Goal: Task Accomplishment & Management: Manage account settings

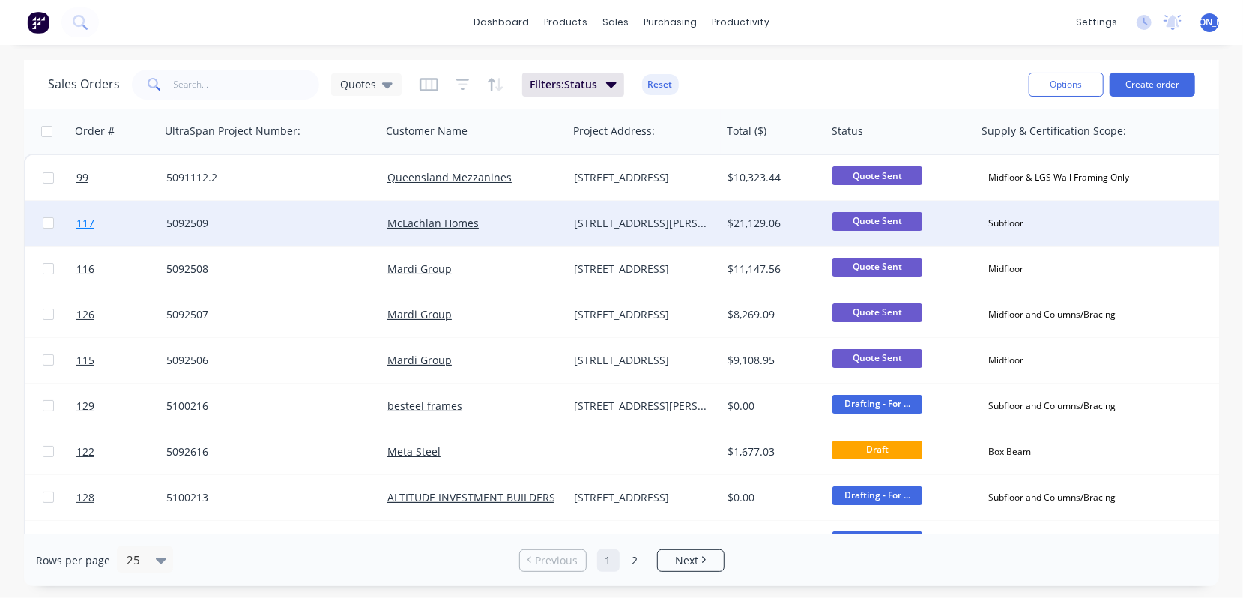
click at [79, 225] on span "117" at bounding box center [85, 223] width 18 height 15
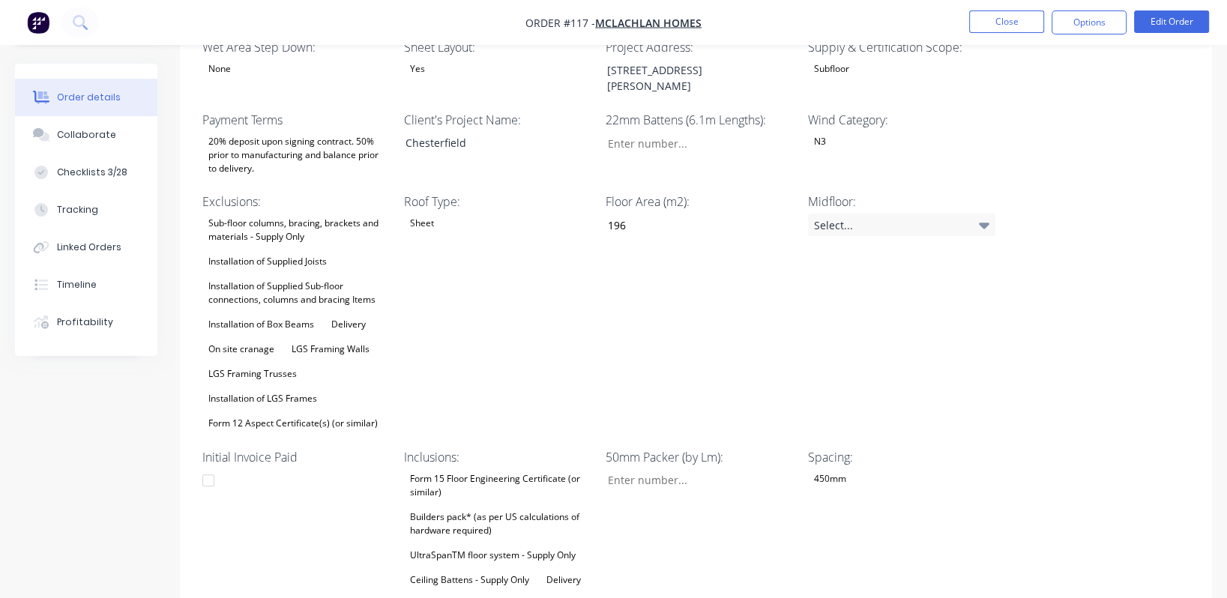
scroll to position [449, 0]
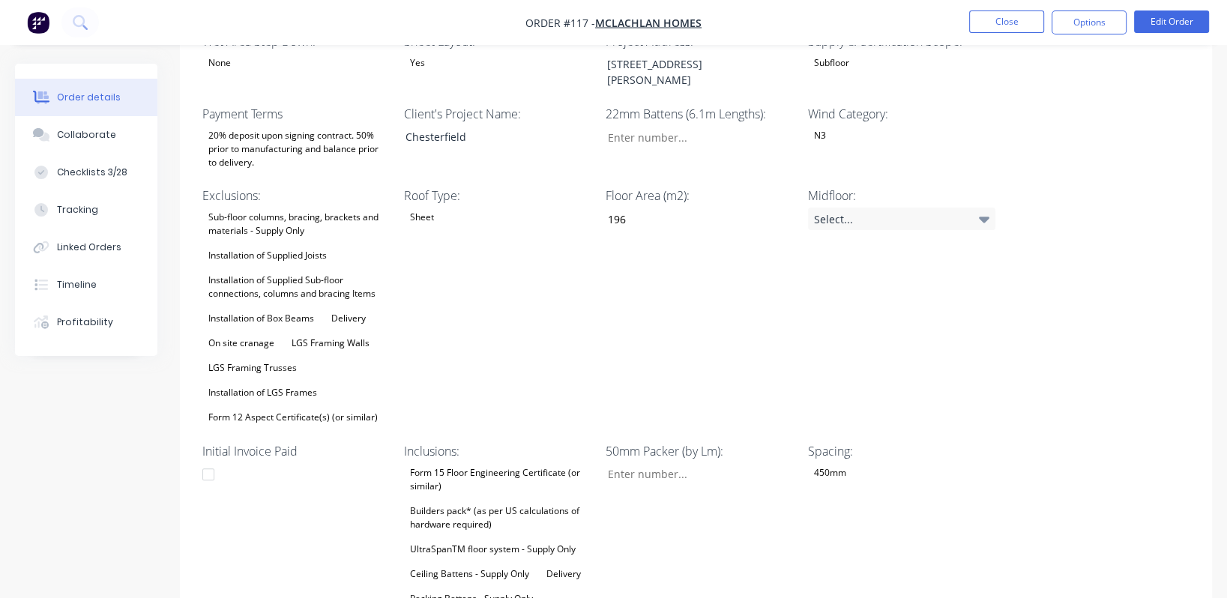
click at [1051, 347] on div "Wet Area Step Down: None Sheet Layout: Yes Project Address: [STREET_ADDRESS][PE…" at bounding box center [696, 378] width 1032 height 736
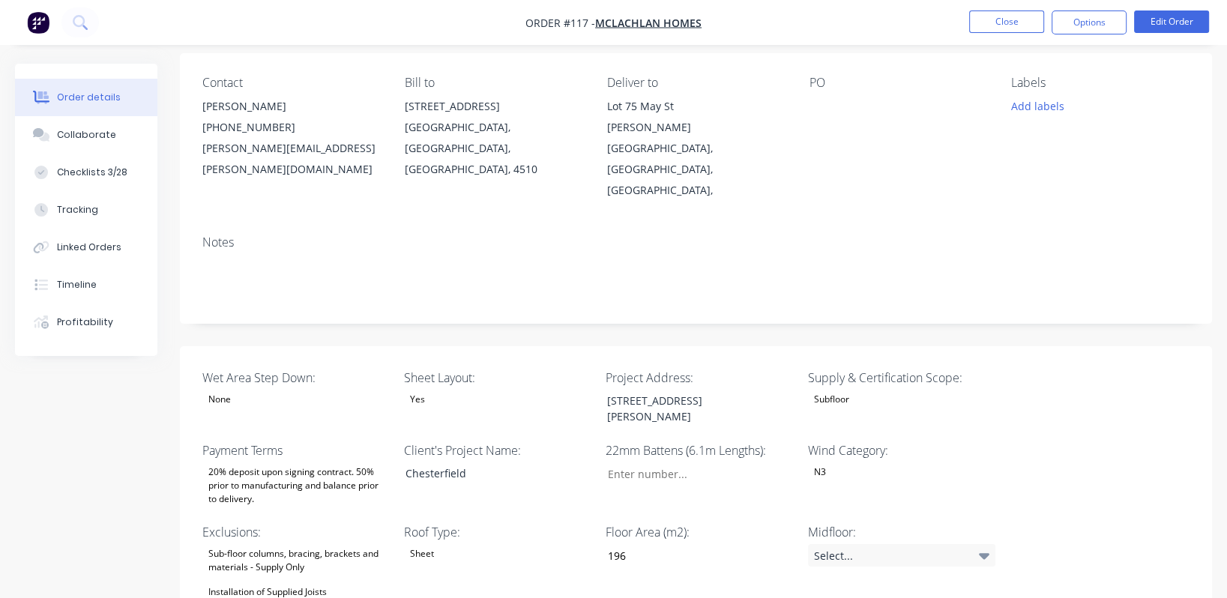
scroll to position [112, 0]
click at [658, 462] on input "Wet Area Step Down:" at bounding box center [694, 473] width 198 height 22
click at [683, 462] on input "Wet Area Step Down:" at bounding box center [694, 473] width 198 height 22
click at [716, 462] on input "Wet Area Step Down:" at bounding box center [694, 473] width 198 height 22
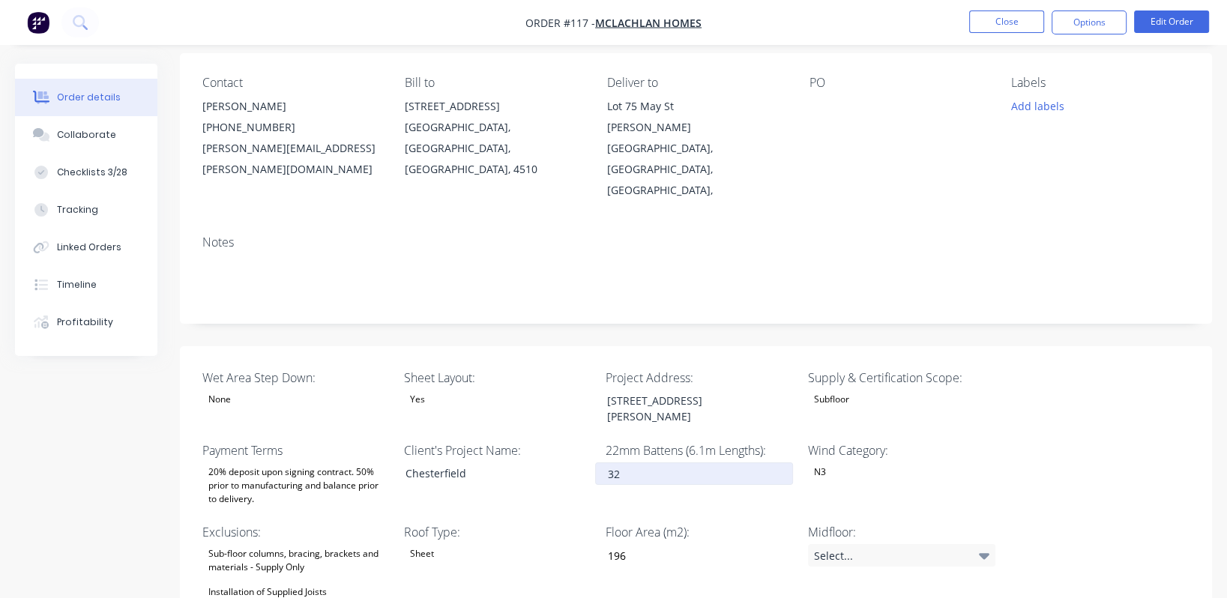
type input "32"
click at [938, 369] on label "Supply & Certification Scope:" at bounding box center [901, 378] width 187 height 18
click at [282, 582] on div "Installation of Supplied Joists" at bounding box center [267, 591] width 130 height 19
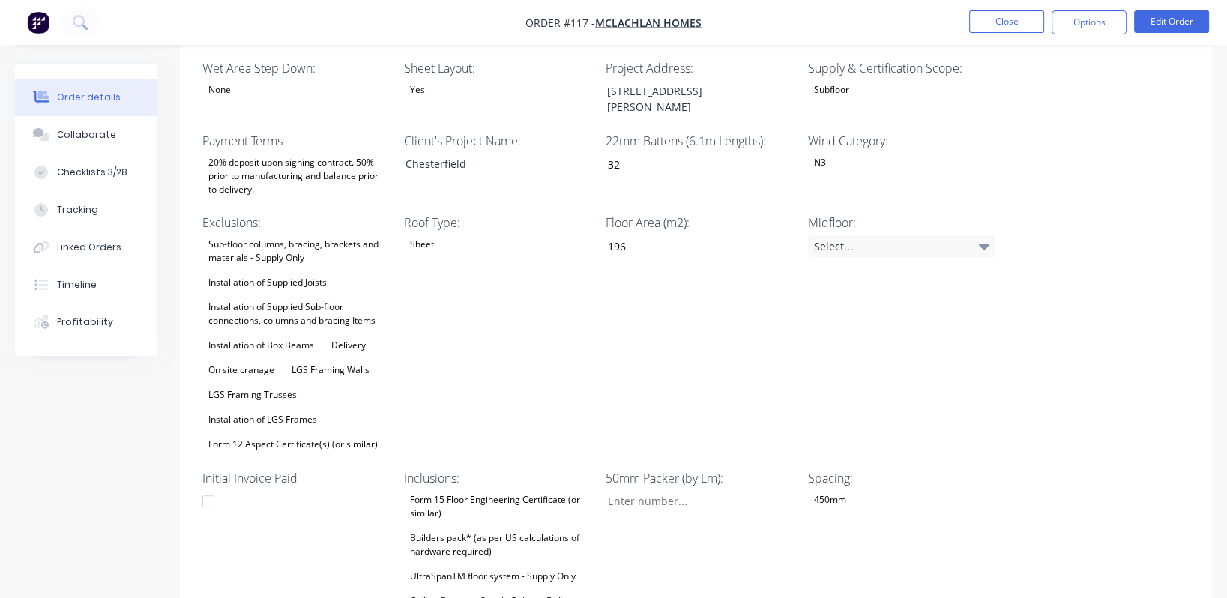
click at [281, 298] on div "Installation of Supplied Sub-floor connections, columns and bracing Items" at bounding box center [295, 314] width 187 height 33
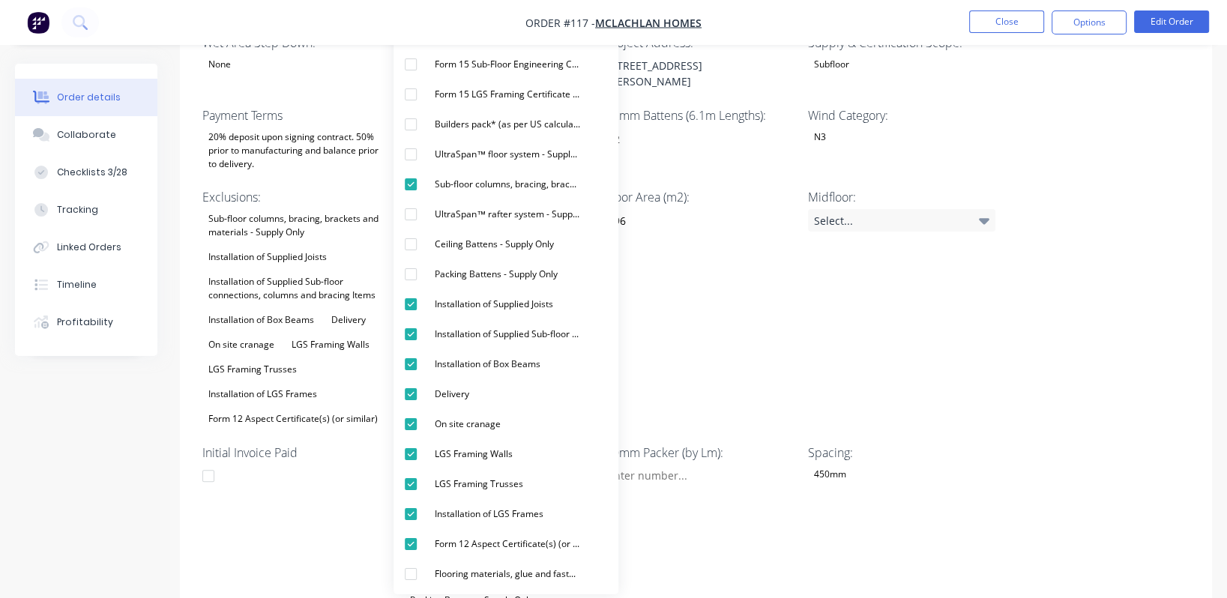
scroll to position [447, 0]
click at [956, 316] on div "Midfloor: Select..." at bounding box center [901, 308] width 187 height 241
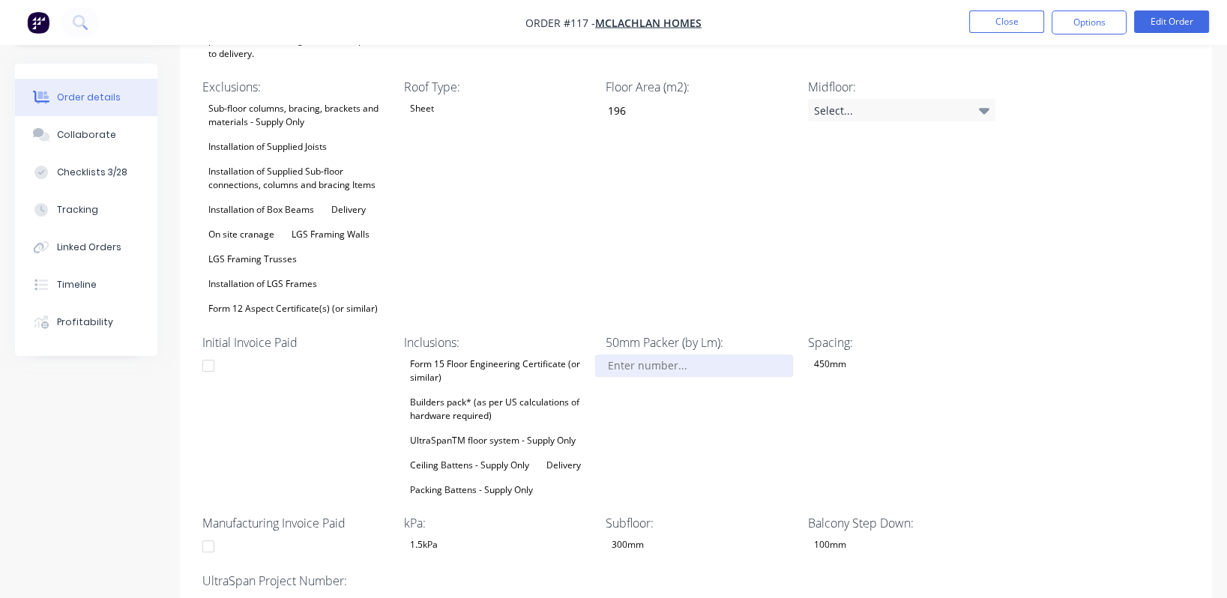
scroll to position [559, 0]
click at [708, 353] on input "Wet Area Step Down:" at bounding box center [694, 364] width 198 height 22
click at [849, 345] on div "Spacing: 450mm" at bounding box center [901, 415] width 187 height 166
type input "8.0"
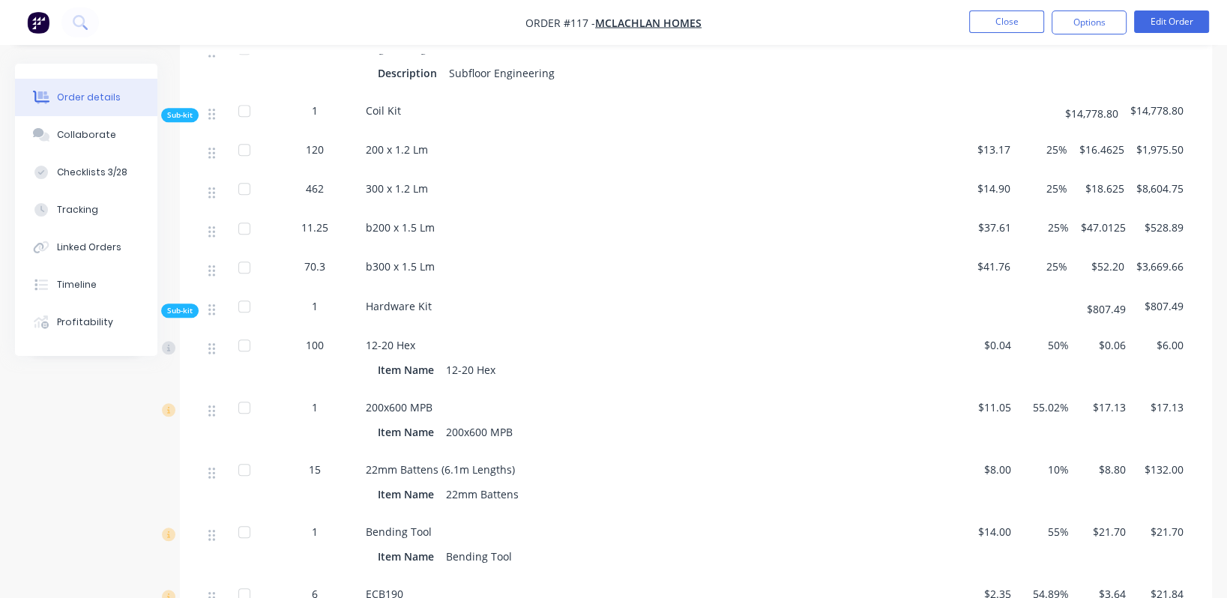
scroll to position [1566, 0]
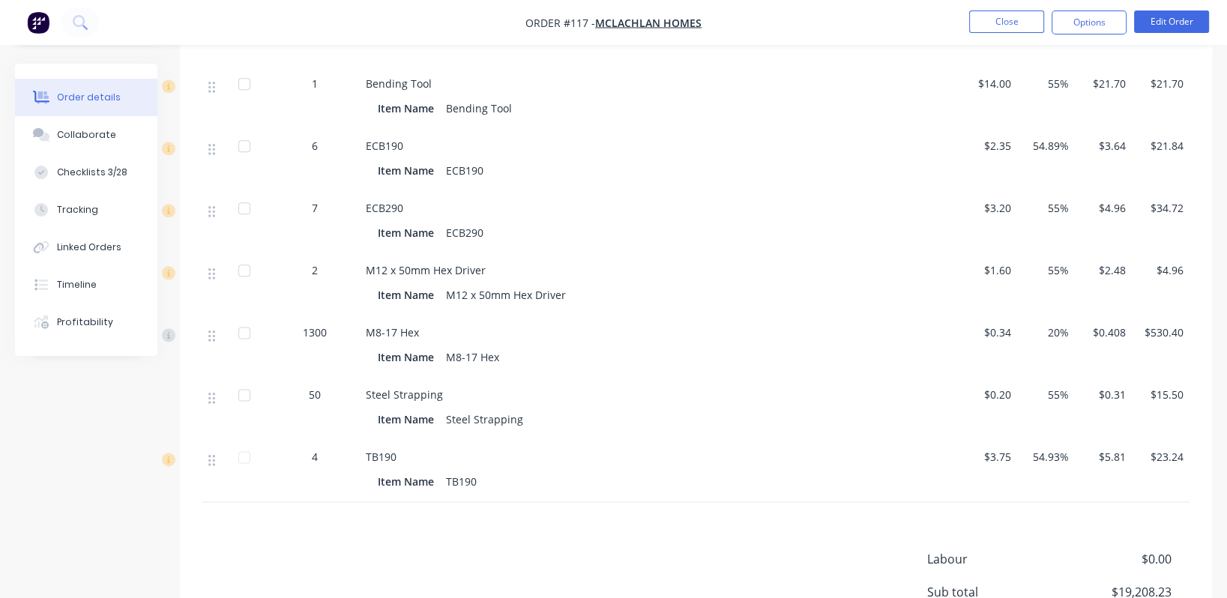
click at [319, 325] on span "1300" at bounding box center [315, 333] width 24 height 16
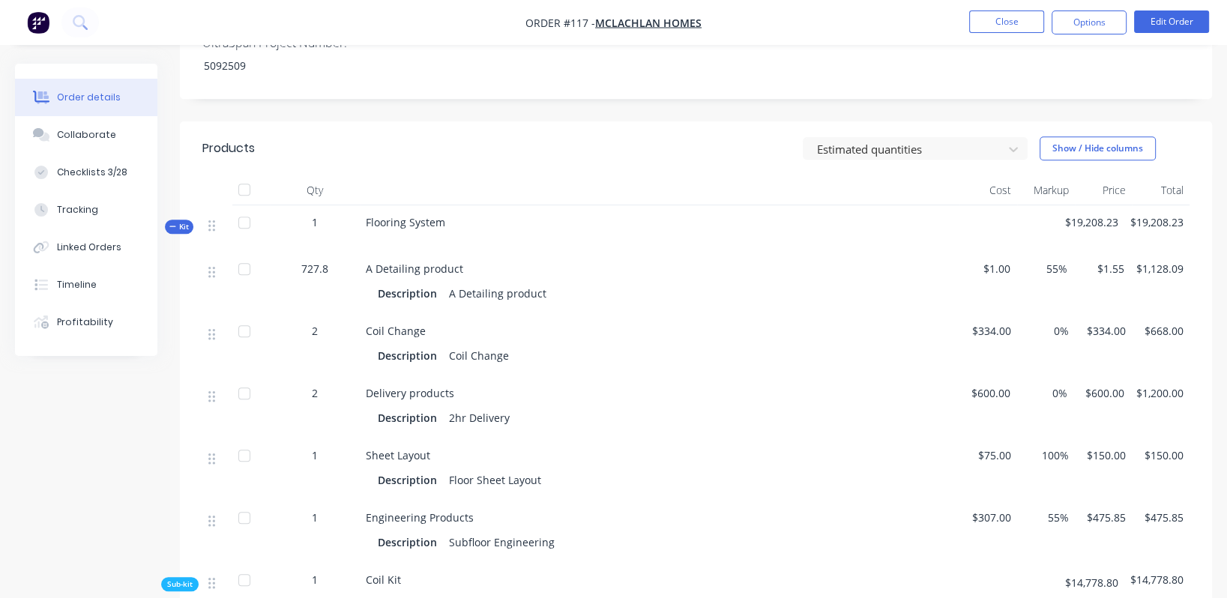
scroll to position [1095, 0]
click at [1052, 448] on span "100%" at bounding box center [1046, 456] width 46 height 16
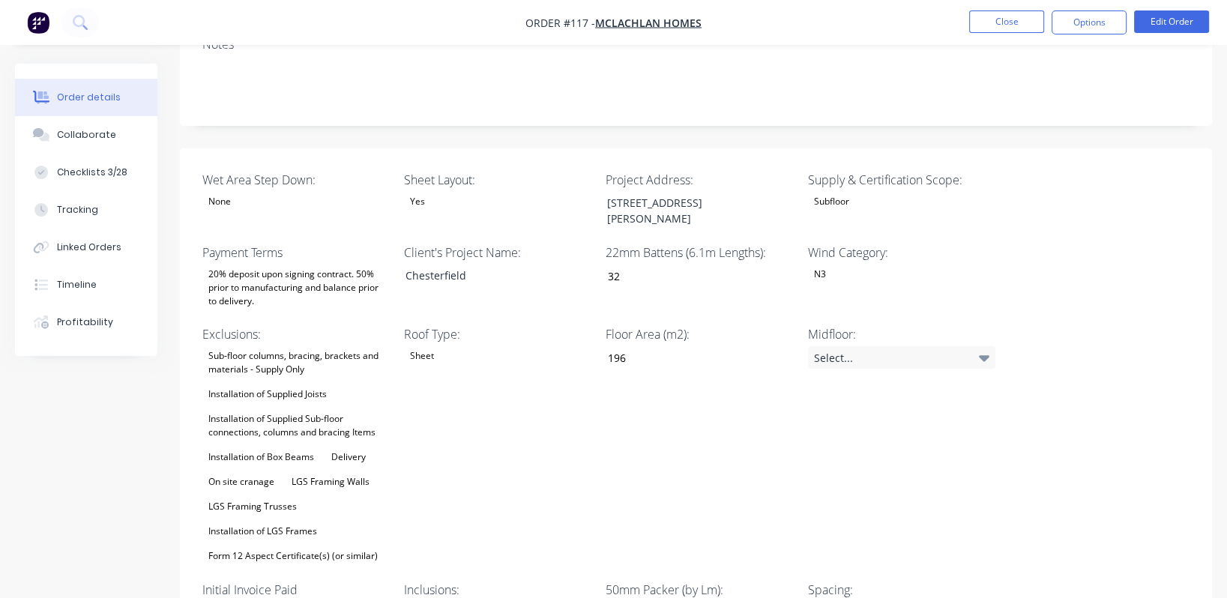
scroll to position [310, 0]
click at [636, 265] on input "32" at bounding box center [694, 276] width 198 height 22
type input "3"
type input "16"
click at [693, 326] on div "Floor Area (m2): 196" at bounding box center [699, 446] width 187 height 241
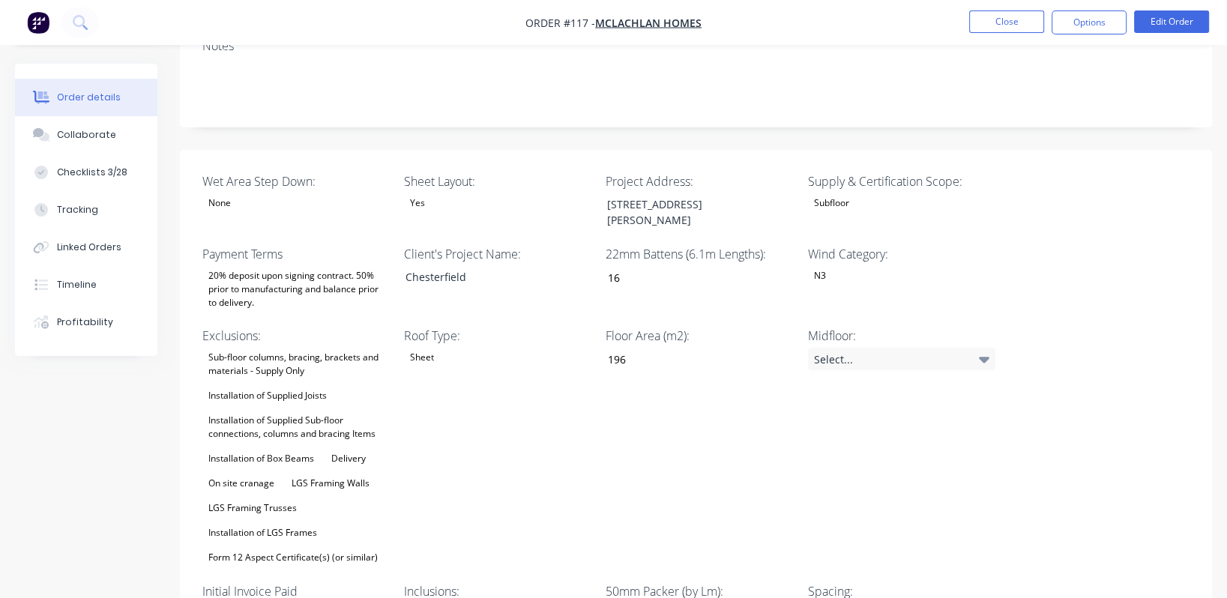
scroll to position [309, 0]
click at [875, 193] on div "Subfloor" at bounding box center [901, 202] width 187 height 19
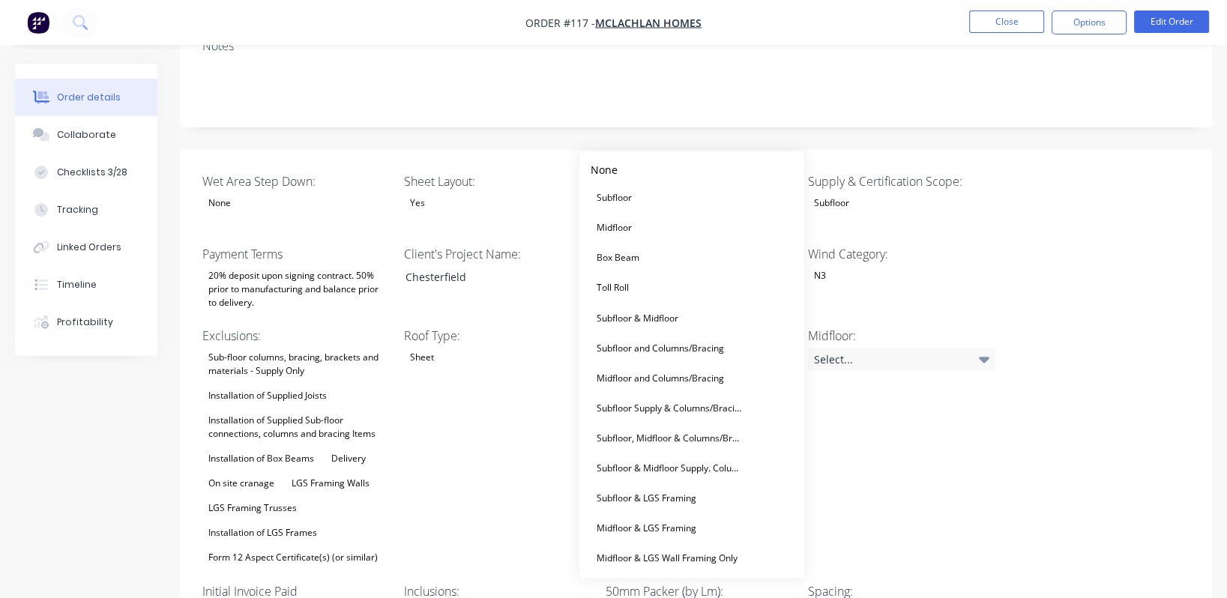
click at [1127, 190] on div "Wet Area Step Down: None Sheet Layout: Yes Project Address: [STREET_ADDRESS][PE…" at bounding box center [696, 518] width 1032 height 736
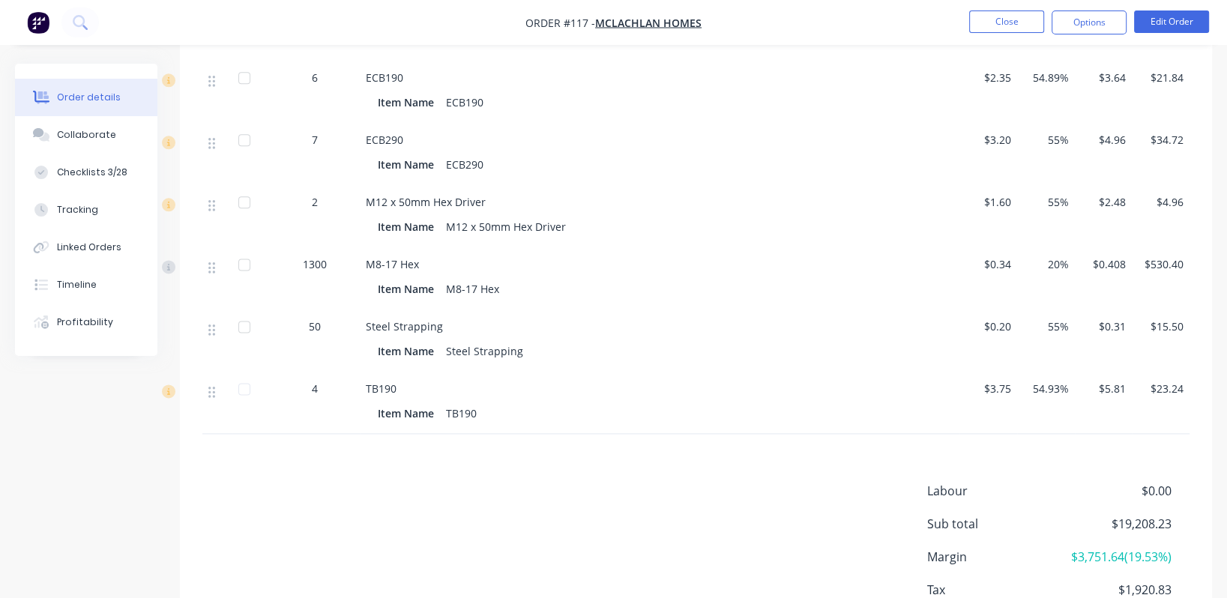
scroll to position [2128, 0]
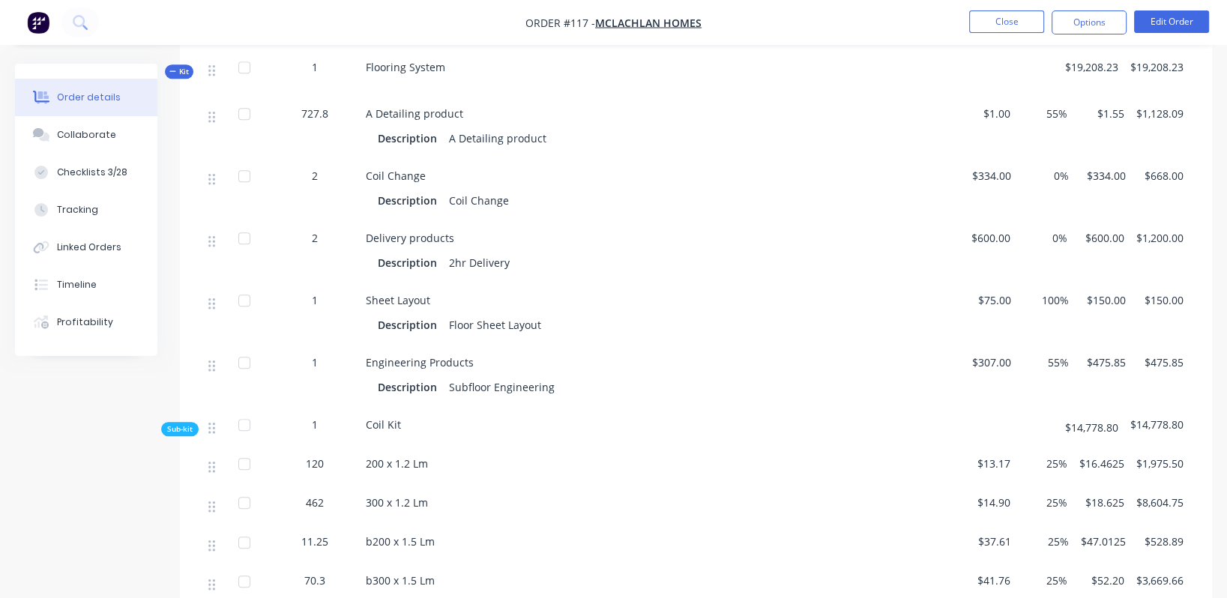
click at [1058, 456] on span "25%" at bounding box center [1044, 464] width 45 height 16
click at [1175, 17] on button "Edit Order" at bounding box center [1171, 21] width 75 height 22
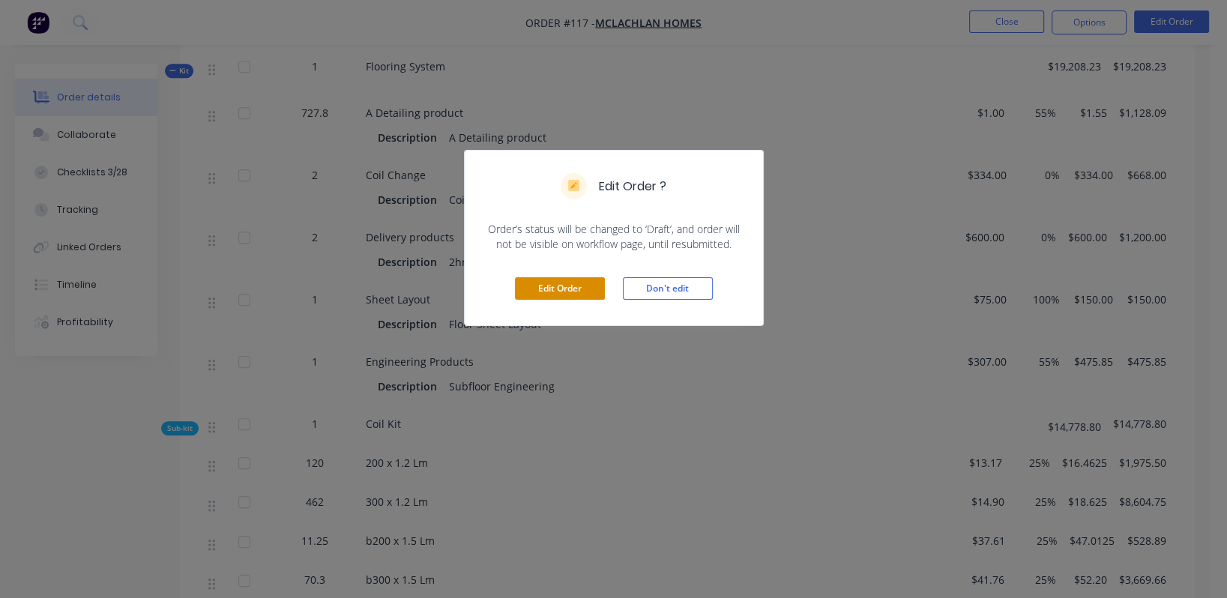
click at [546, 281] on button "Edit Order" at bounding box center [560, 288] width 90 height 22
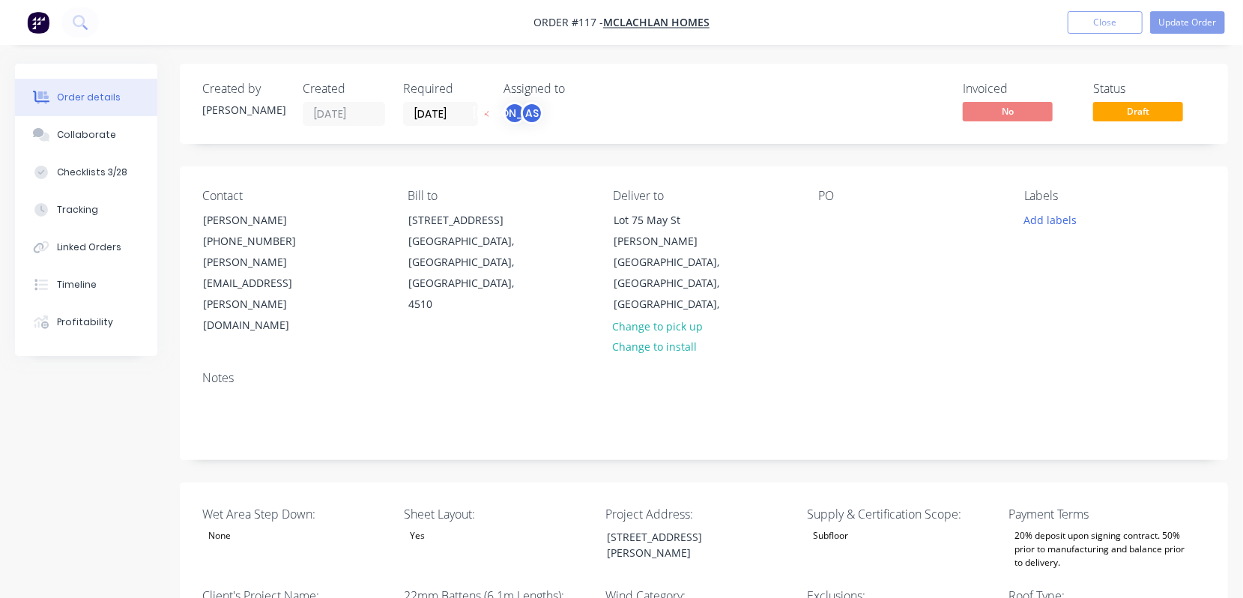
type input "16"
type input "196"
type input "8.0"
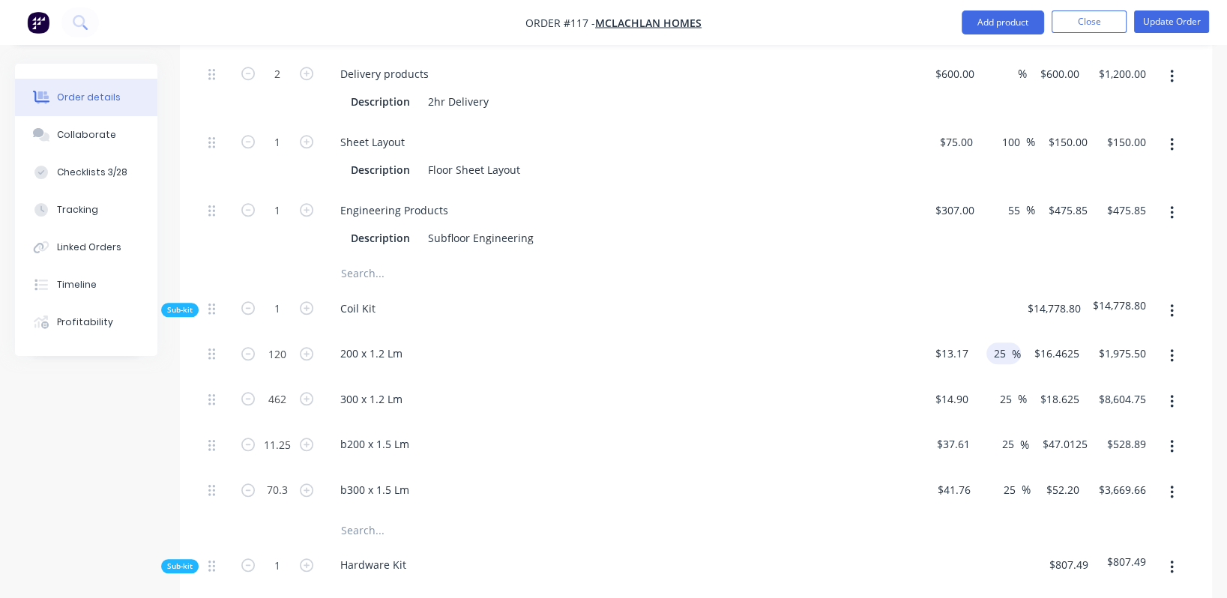
scroll to position [1473, 0]
click at [999, 342] on input "25" at bounding box center [1001, 353] width 19 height 22
click at [999, 342] on input "20" at bounding box center [1001, 353] width 19 height 22
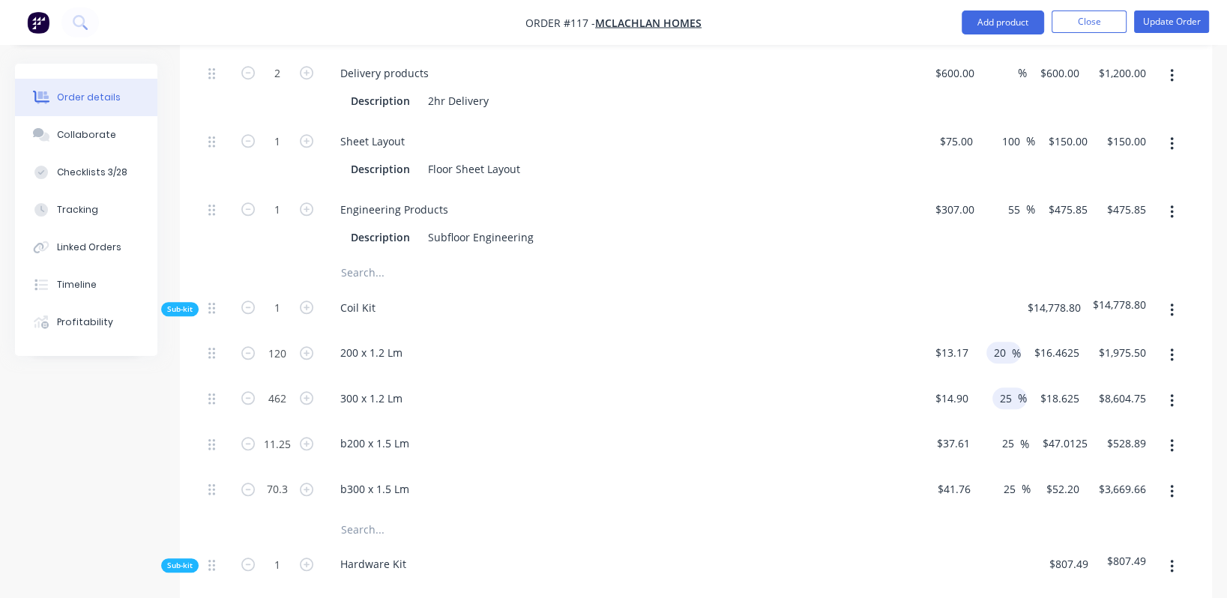
type input "20"
click at [1007, 387] on input "25" at bounding box center [1007, 398] width 19 height 22
type input "$15.804"
type input "$1,896.48"
click at [1007, 387] on input "25" at bounding box center [1007, 398] width 19 height 22
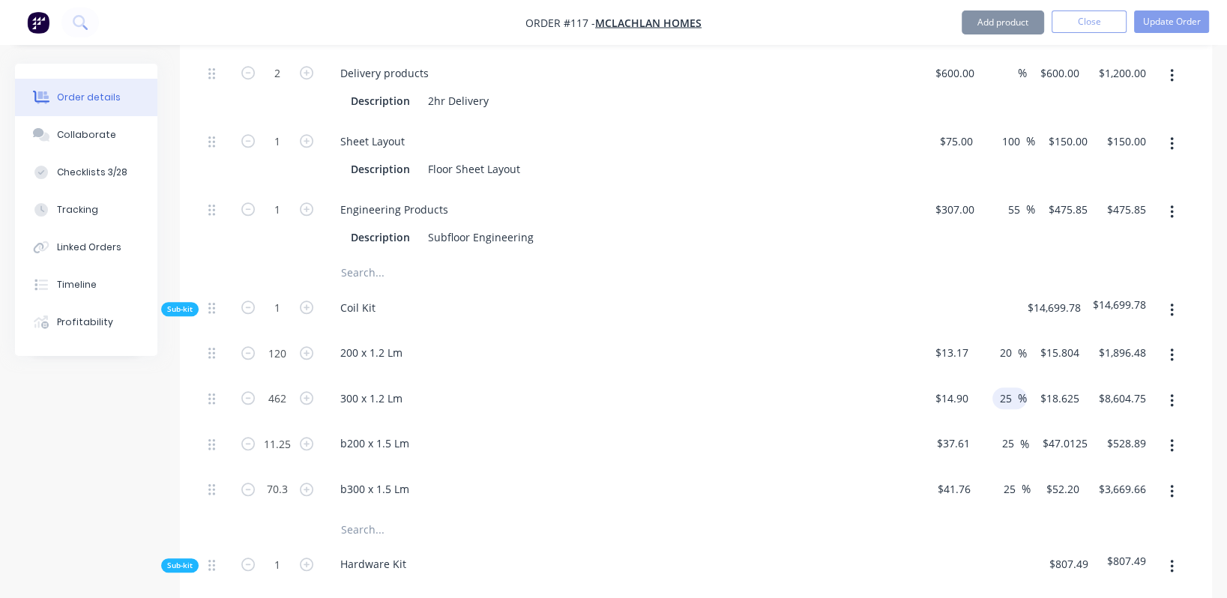
paste input "0"
type input "20"
click at [1003, 432] on input "25" at bounding box center [1010, 443] width 19 height 22
type input "$17.88"
type input "$8,260.56"
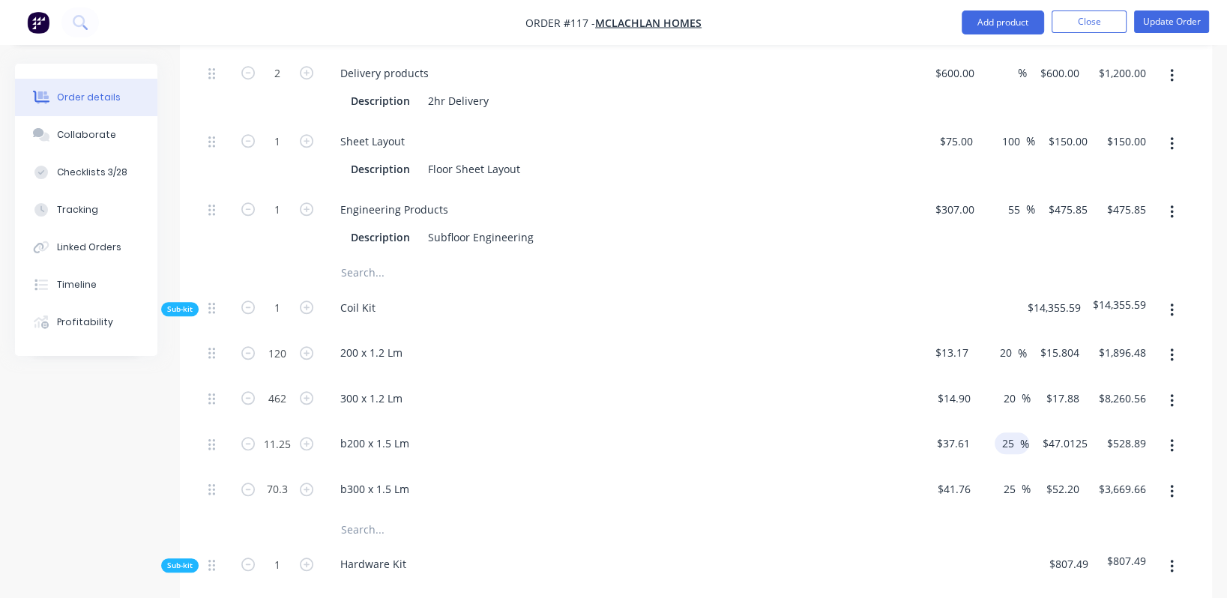
click at [1003, 432] on input "25" at bounding box center [1010, 443] width 19 height 22
paste input "0"
type input "20"
click at [1010, 478] on input "25" at bounding box center [1011, 489] width 19 height 22
type input "$45.132"
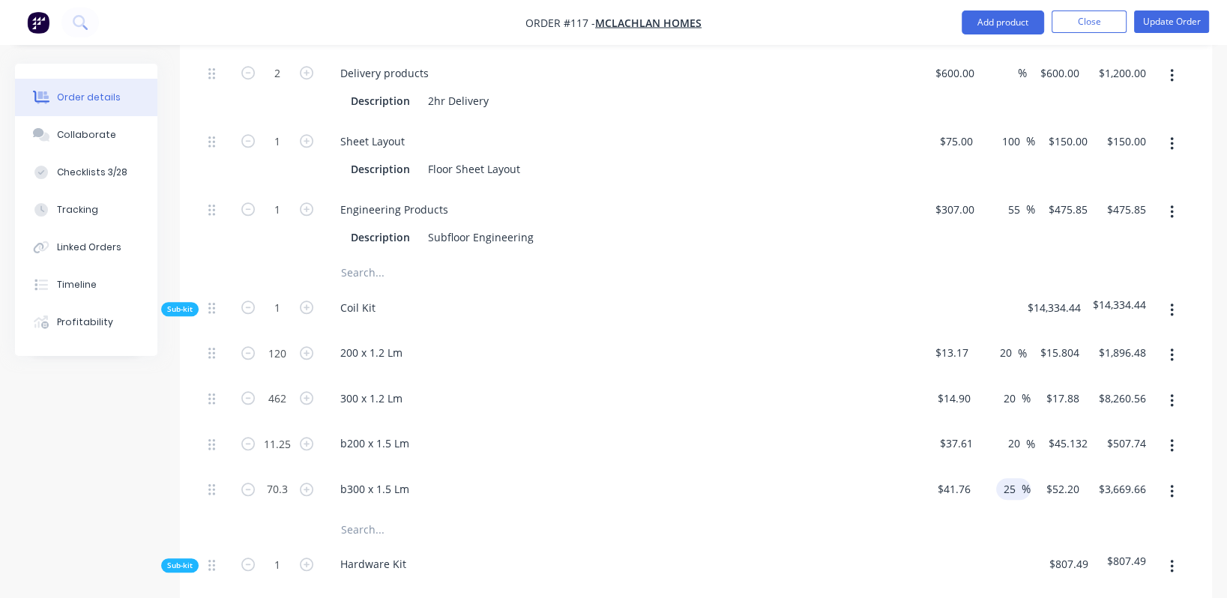
type input "$507.74"
click at [1010, 478] on input "25" at bounding box center [1011, 489] width 19 height 22
paste input "0"
type input "20"
type input "$50.112"
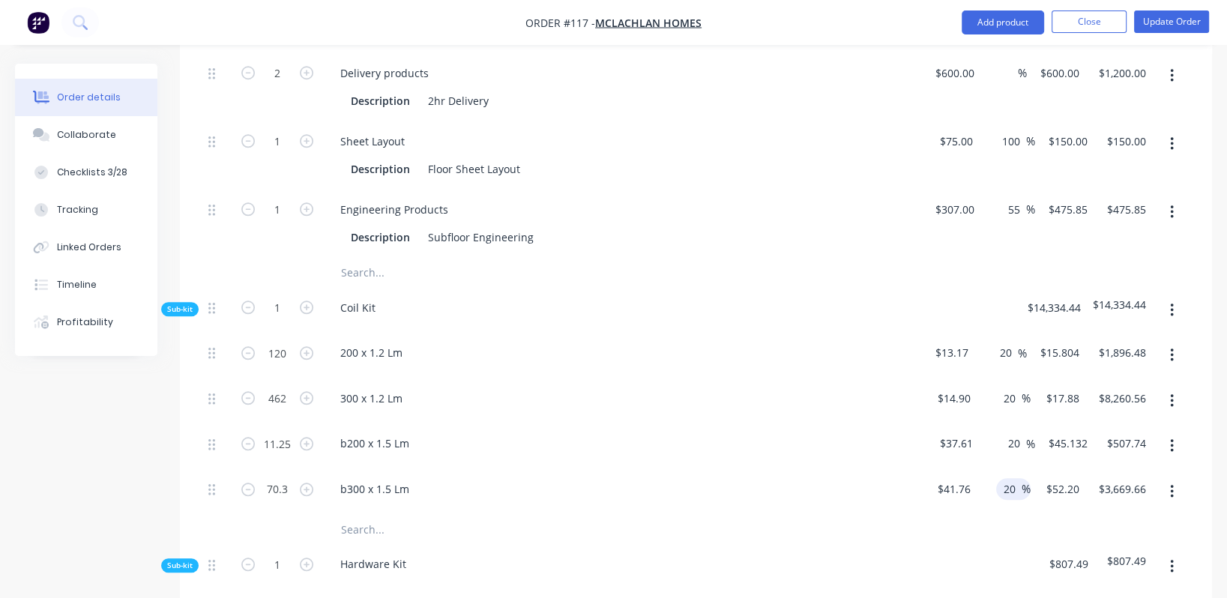
type input "$3,522.87"
click at [1010, 514] on div at bounding box center [695, 529] width 987 height 30
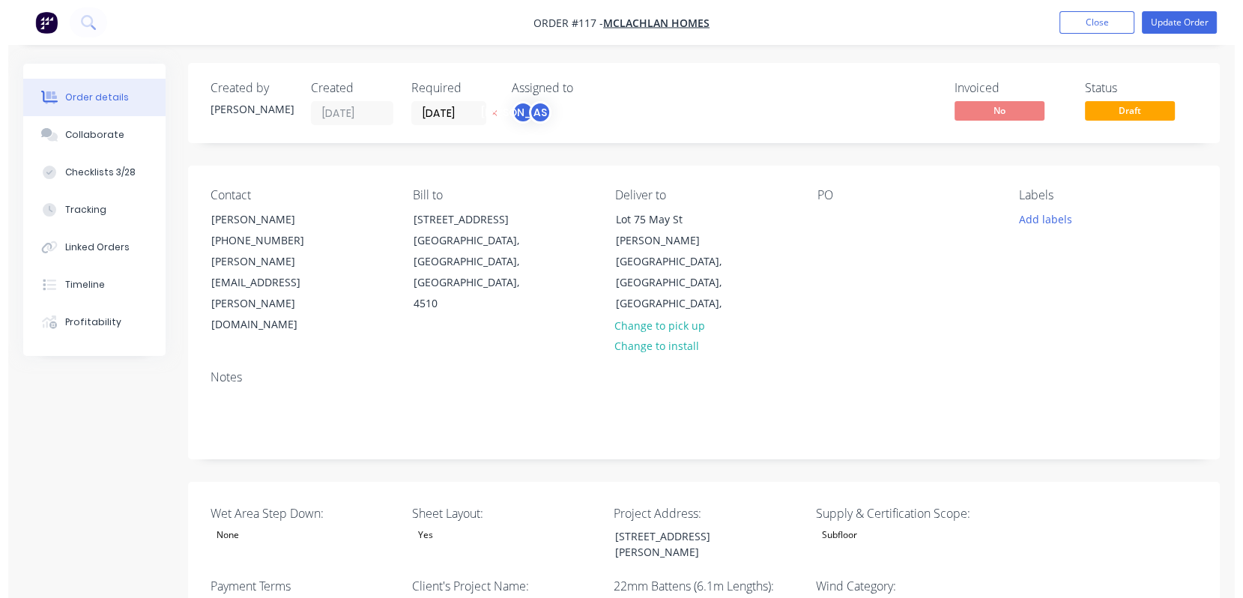
scroll to position [0, 0]
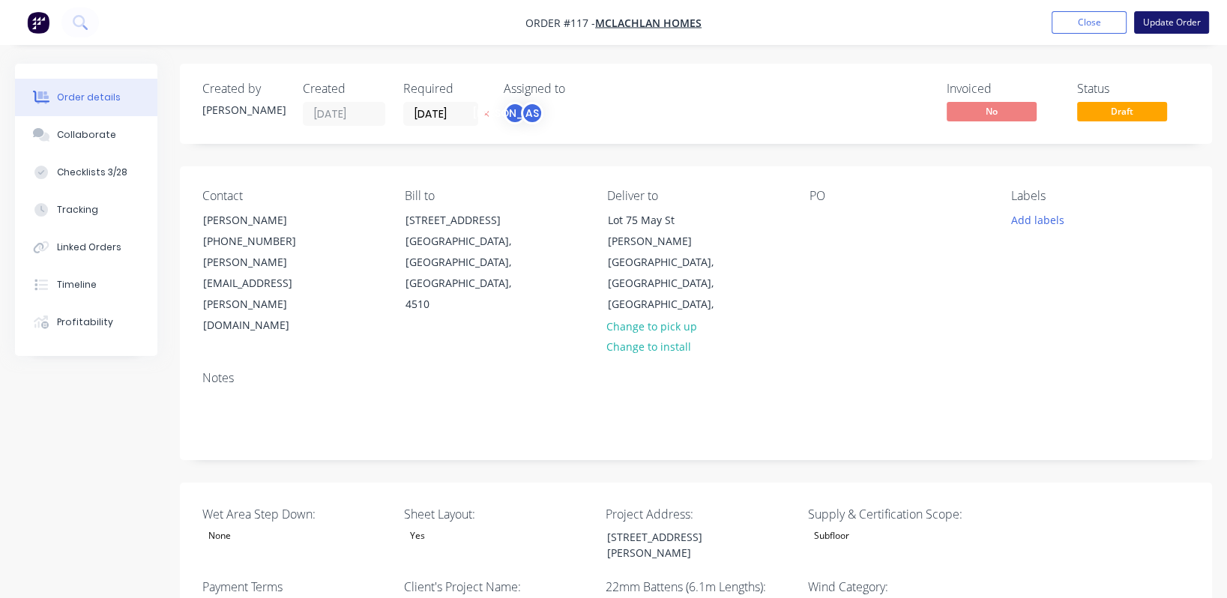
click at [1162, 20] on button "Update Order" at bounding box center [1171, 22] width 75 height 22
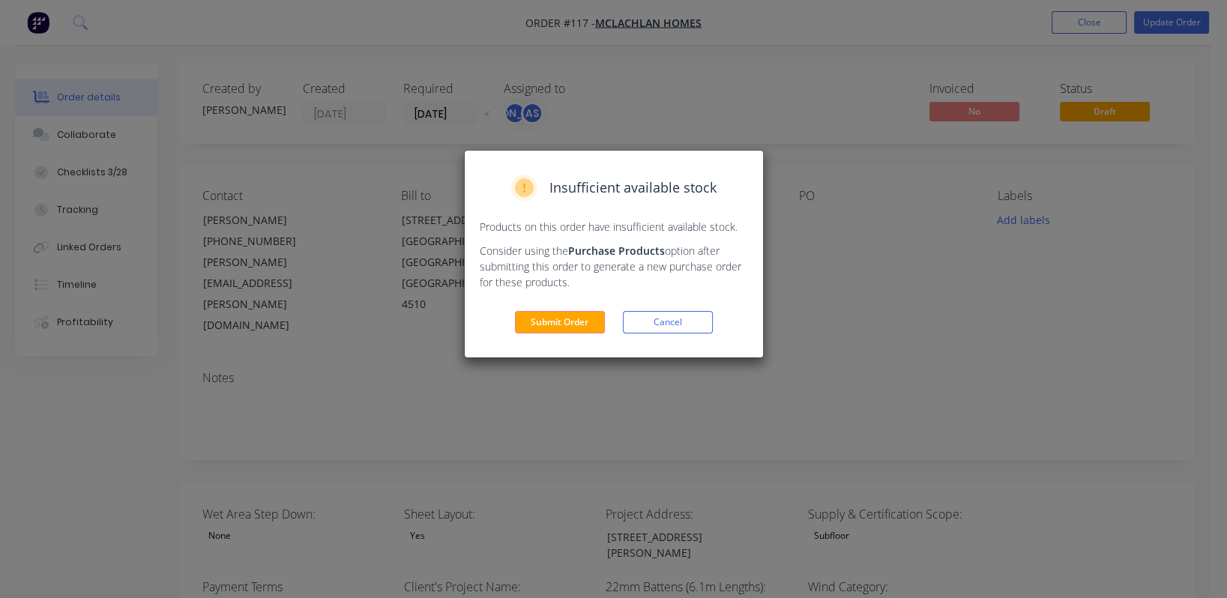
click at [562, 311] on button "Submit Order" at bounding box center [560, 322] width 90 height 22
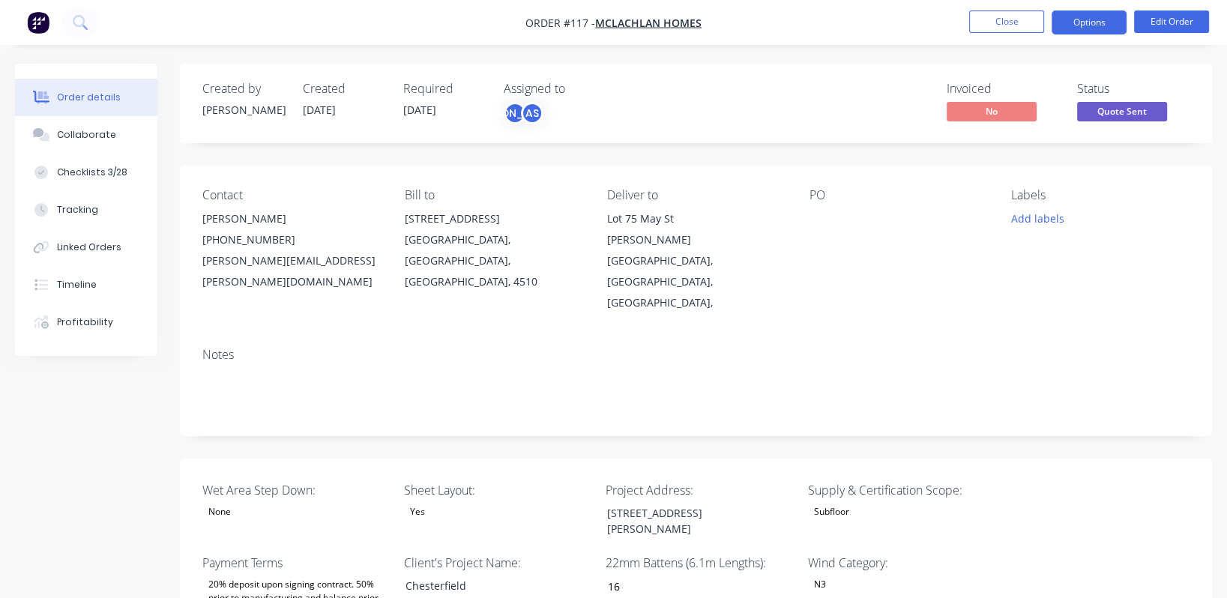
click at [1108, 21] on button "Options" at bounding box center [1089, 22] width 75 height 24
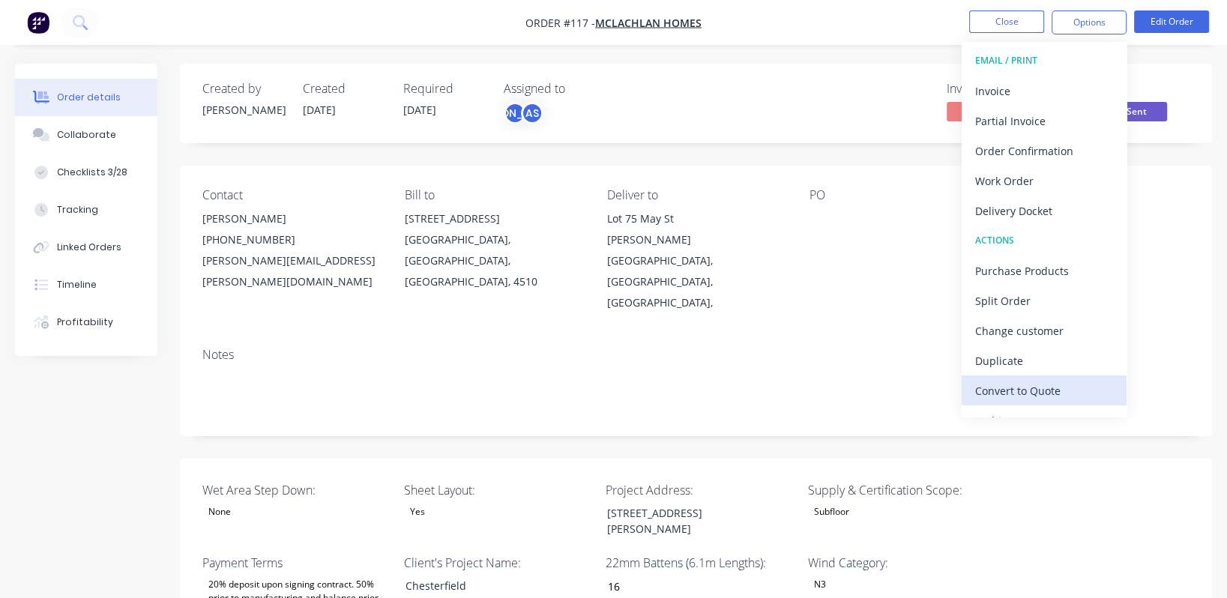
click at [1053, 396] on div "Convert to Quote" at bounding box center [1044, 391] width 138 height 22
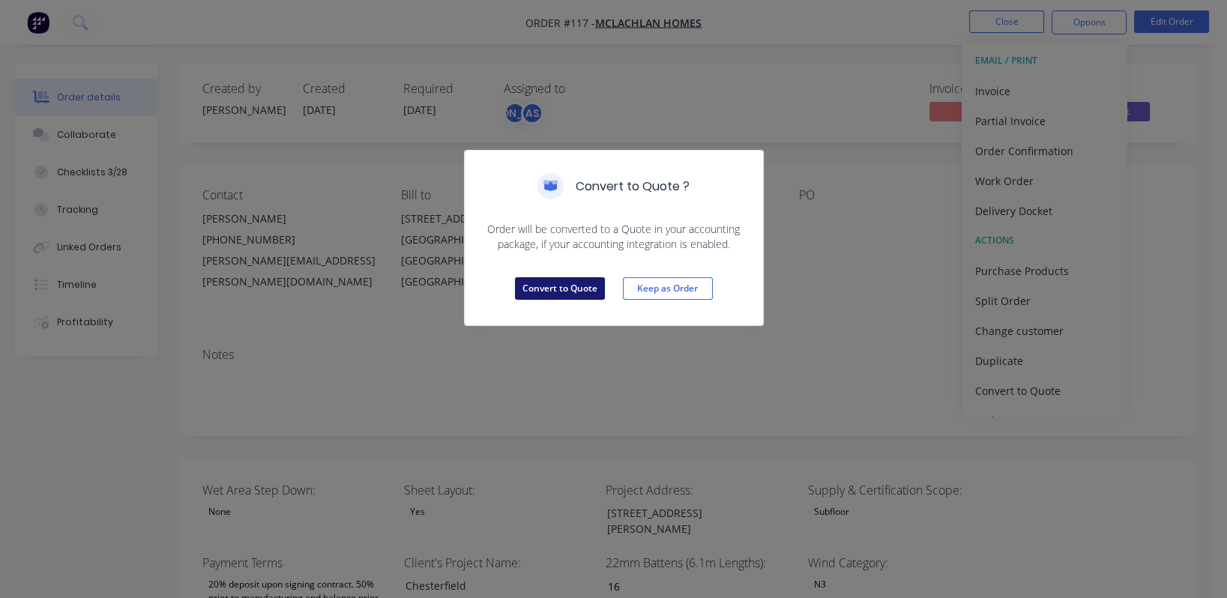
click at [552, 297] on button "Convert to Quote" at bounding box center [560, 288] width 90 height 22
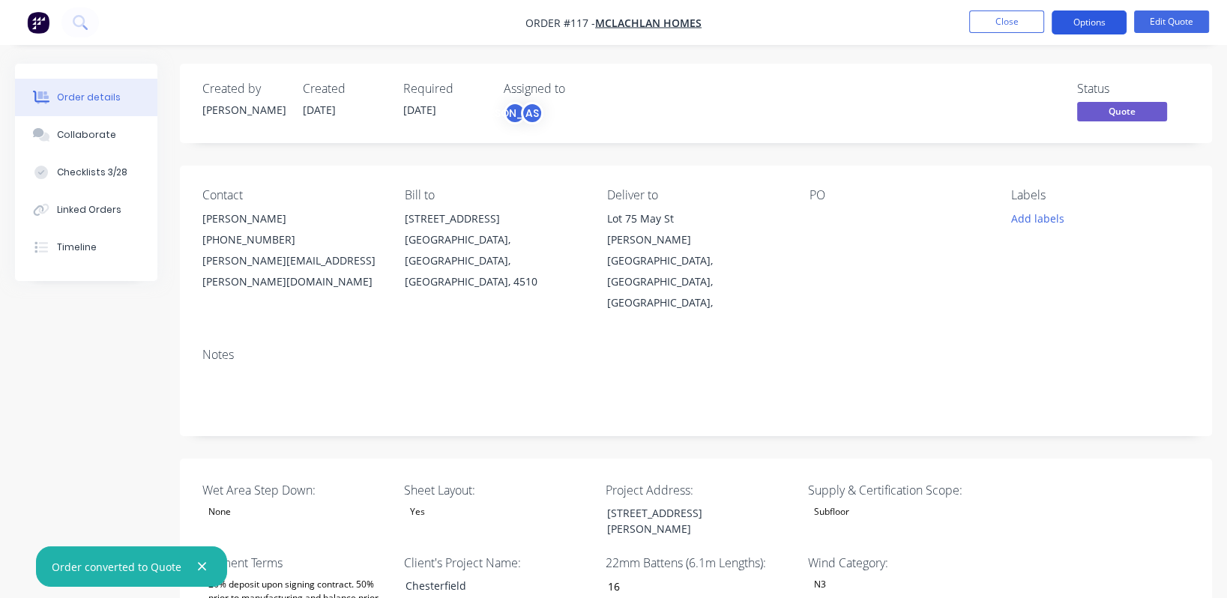
click at [1105, 17] on button "Options" at bounding box center [1089, 22] width 75 height 24
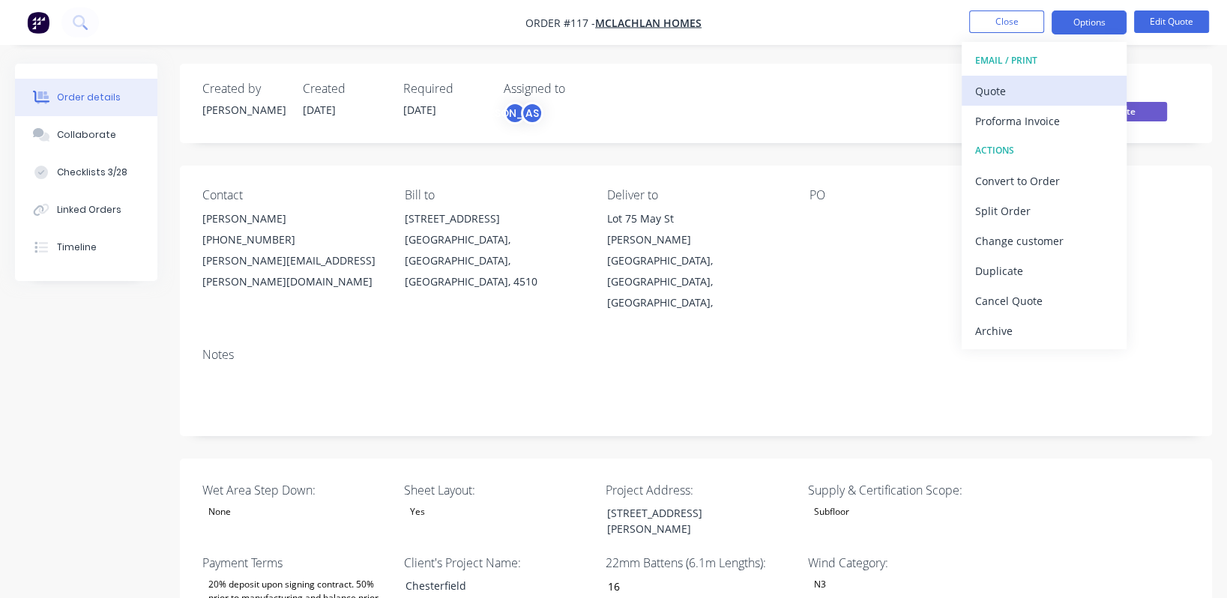
click at [1066, 91] on div "Quote" at bounding box center [1044, 91] width 138 height 22
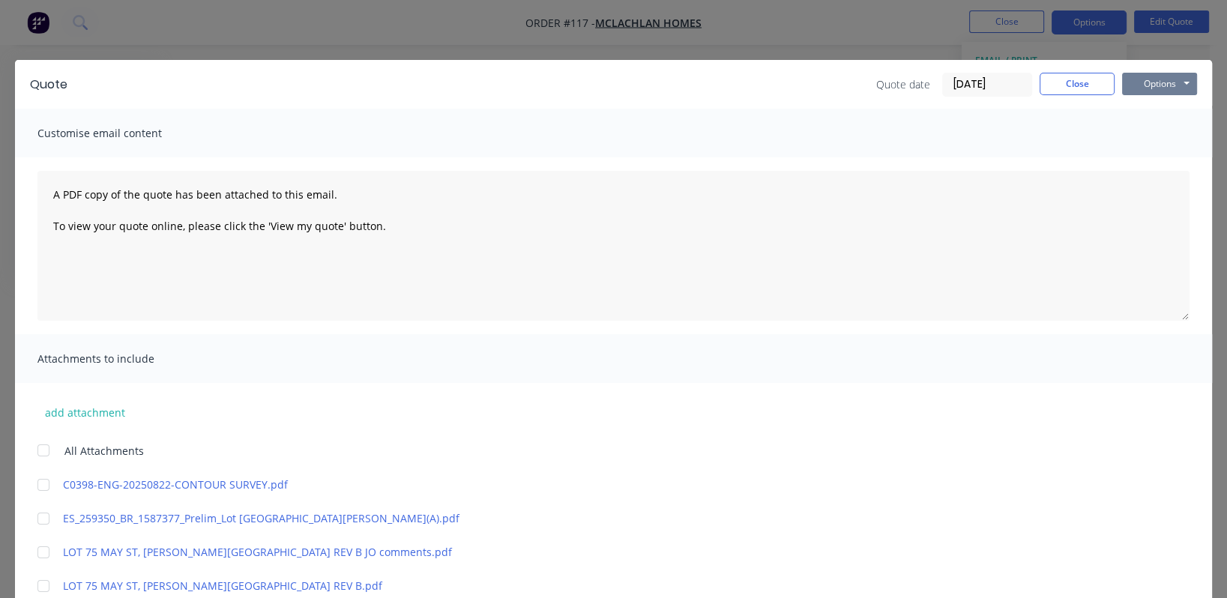
click at [1156, 81] on button "Options" at bounding box center [1159, 84] width 75 height 22
click at [1151, 115] on button "Preview" at bounding box center [1170, 110] width 96 height 25
click at [1167, 77] on button "Options" at bounding box center [1159, 84] width 75 height 22
click at [1168, 78] on button "Options" at bounding box center [1159, 84] width 75 height 22
click at [1065, 89] on button "Close" at bounding box center [1077, 84] width 75 height 22
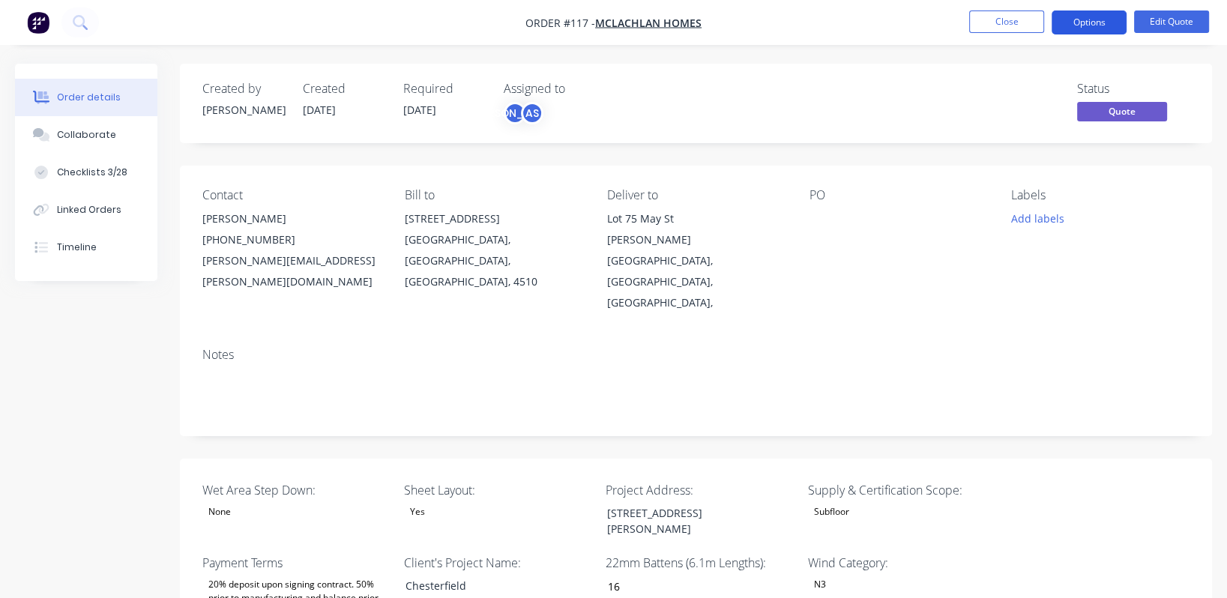
click at [1099, 21] on button "Options" at bounding box center [1089, 22] width 75 height 24
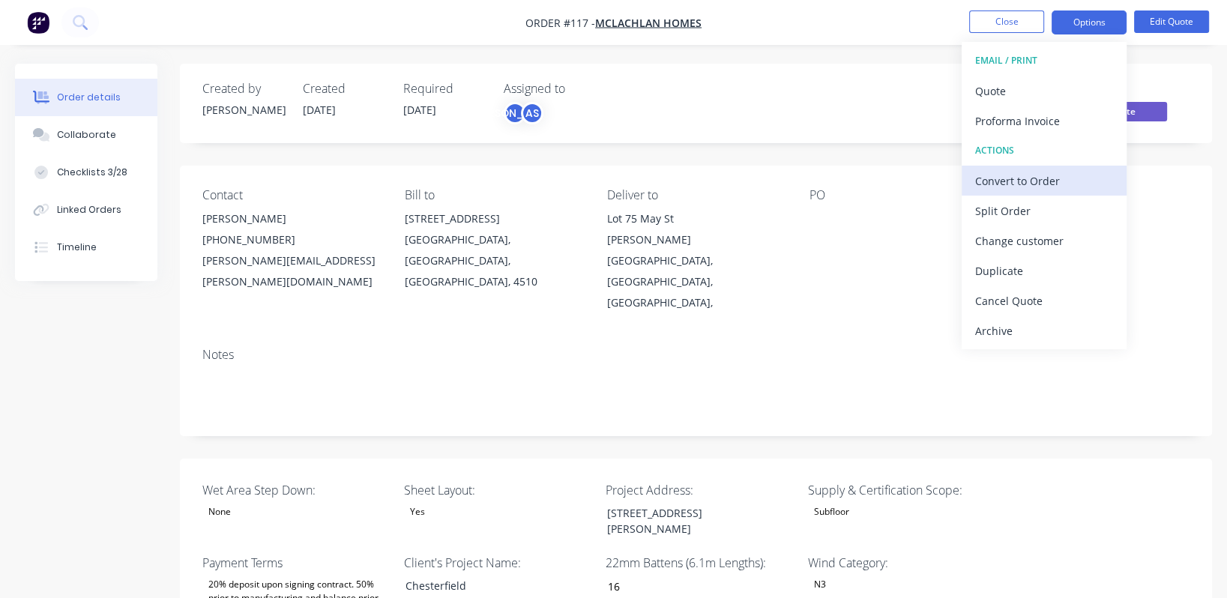
click at [1062, 182] on div "Convert to Order" at bounding box center [1044, 181] width 138 height 22
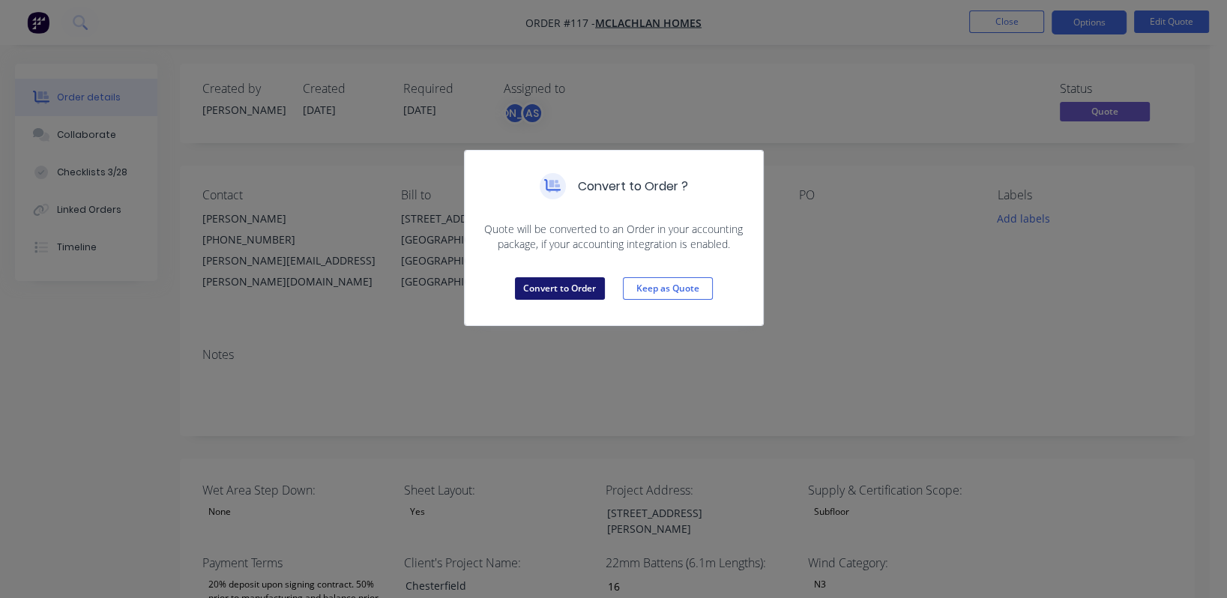
click at [523, 280] on button "Convert to Order" at bounding box center [560, 288] width 90 height 22
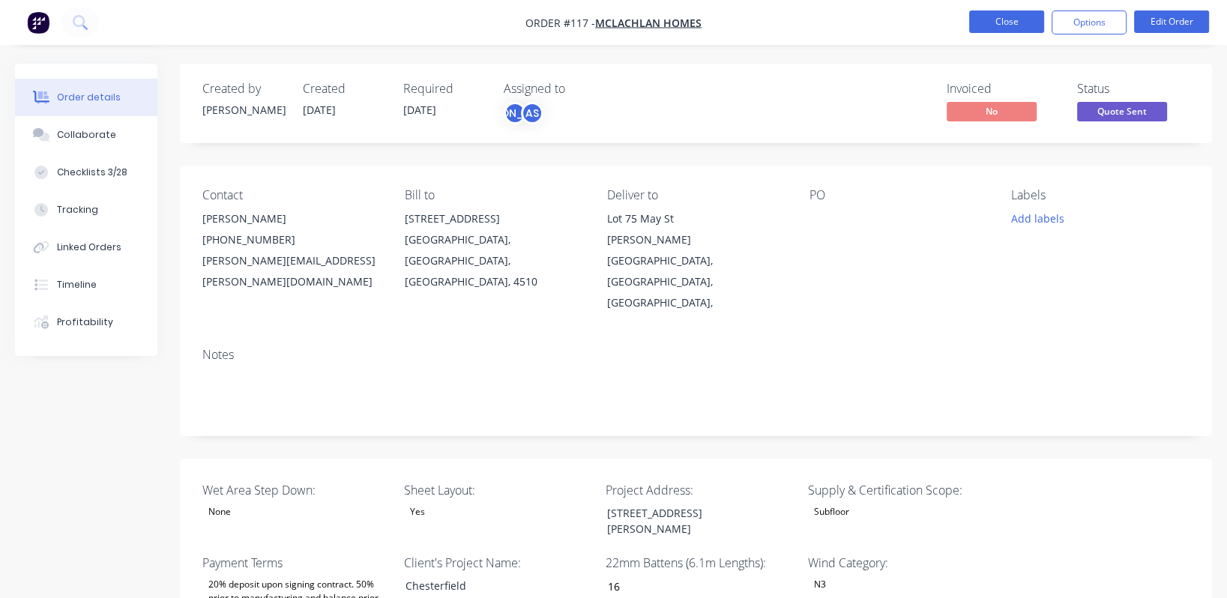
click at [1015, 22] on button "Close" at bounding box center [1006, 21] width 75 height 22
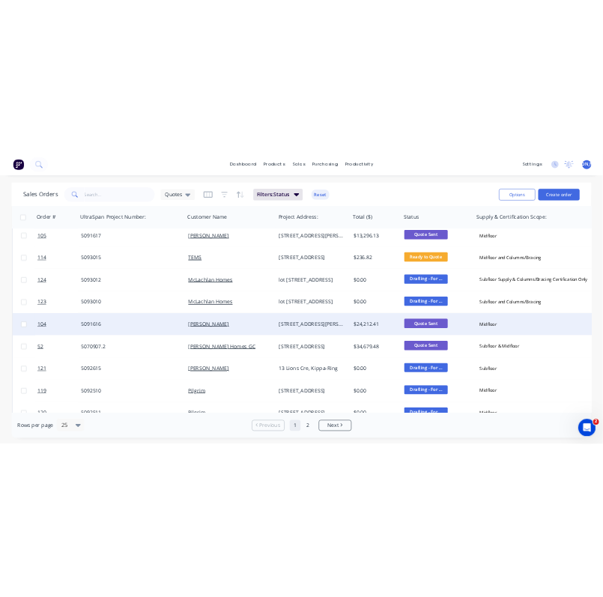
scroll to position [557, 0]
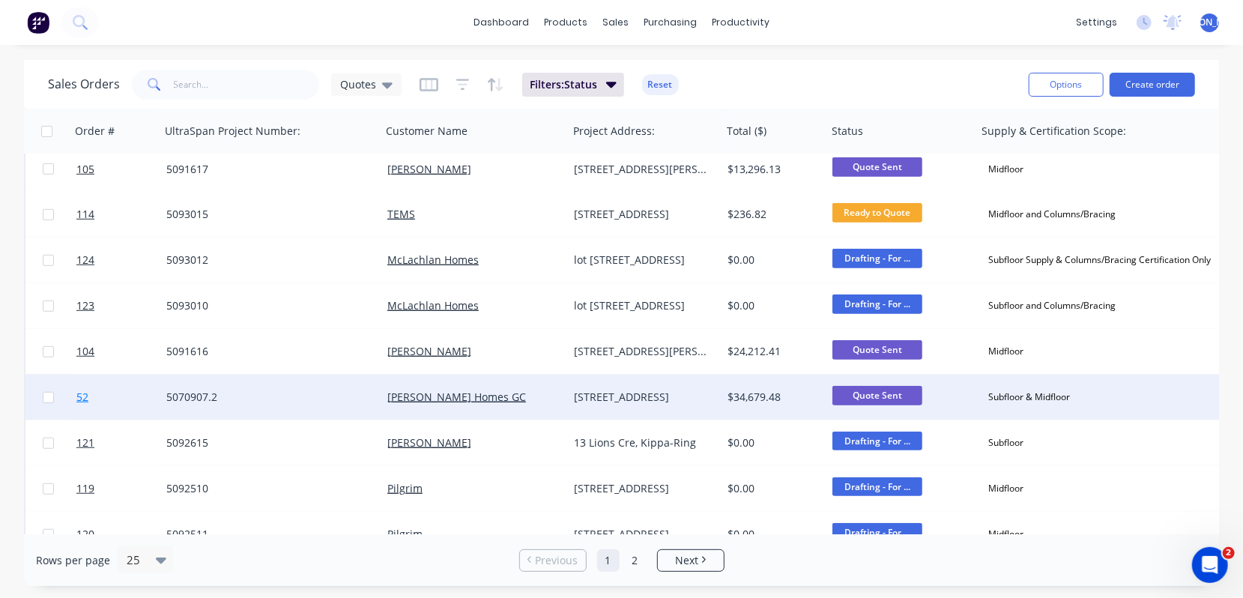
click at [76, 399] on span "52" at bounding box center [82, 397] width 12 height 15
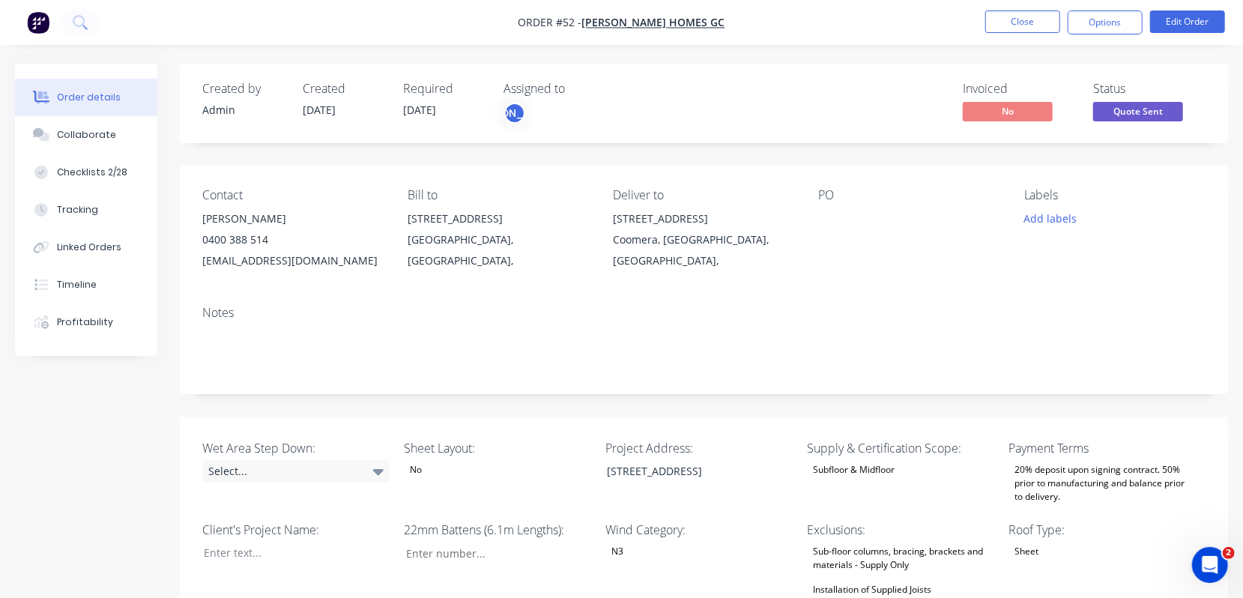
type input "112"
type input "354"
type input "9.0"
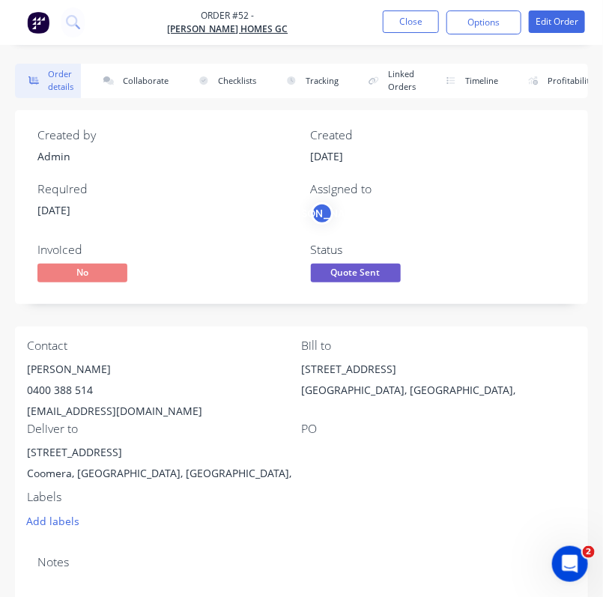
click at [410, 429] on div "PO" at bounding box center [439, 429] width 275 height 14
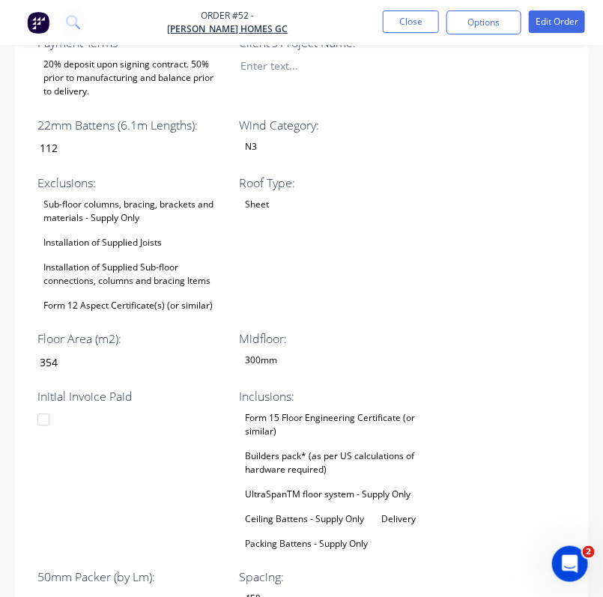
scroll to position [785, 0]
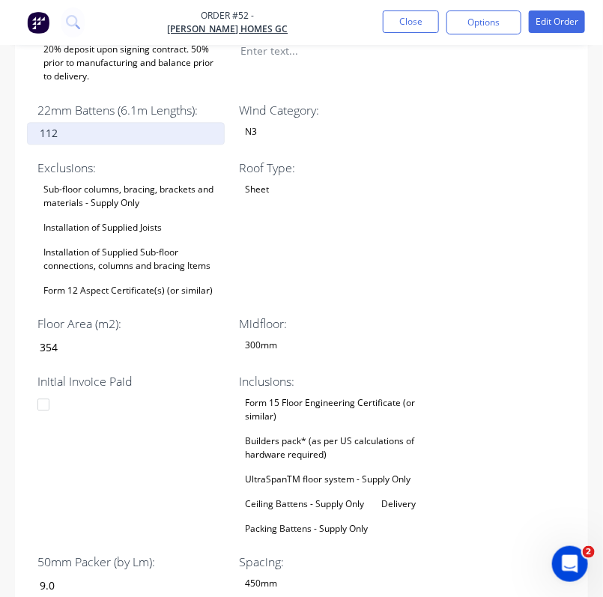
click at [121, 131] on input "112" at bounding box center [126, 133] width 198 height 22
drag, startPoint x: 76, startPoint y: 136, endPoint x: 19, endPoint y: 130, distance: 57.3
click at [19, 130] on div "Wet Area Step Down: Select... Sheet Layout: No Project Address: 47 Waddiwong Rd…" at bounding box center [301, 337] width 573 height 911
type input "16"
click at [354, 253] on div "Roof Type: Sheet" at bounding box center [332, 230] width 187 height 142
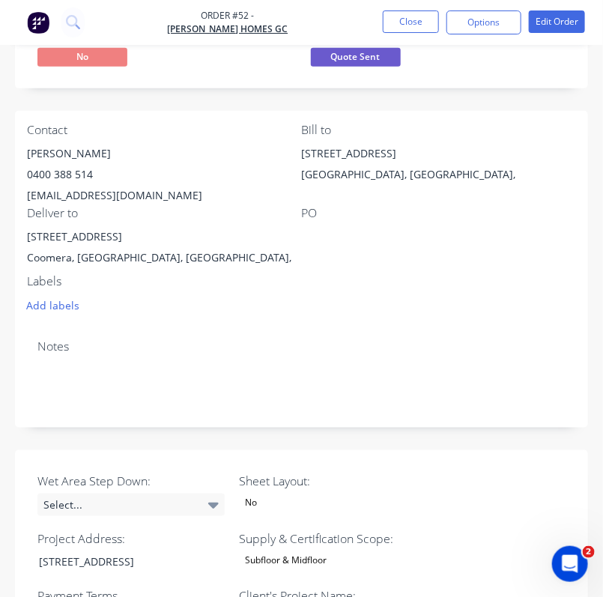
scroll to position [217, 0]
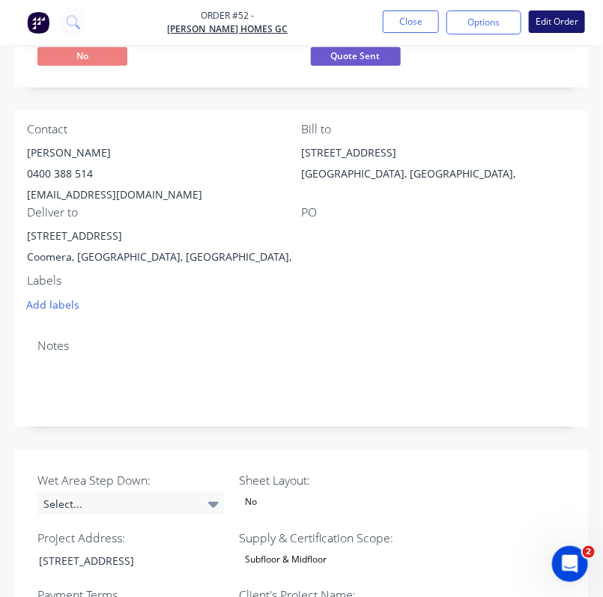
click at [561, 16] on button "Edit Order" at bounding box center [557, 21] width 56 height 22
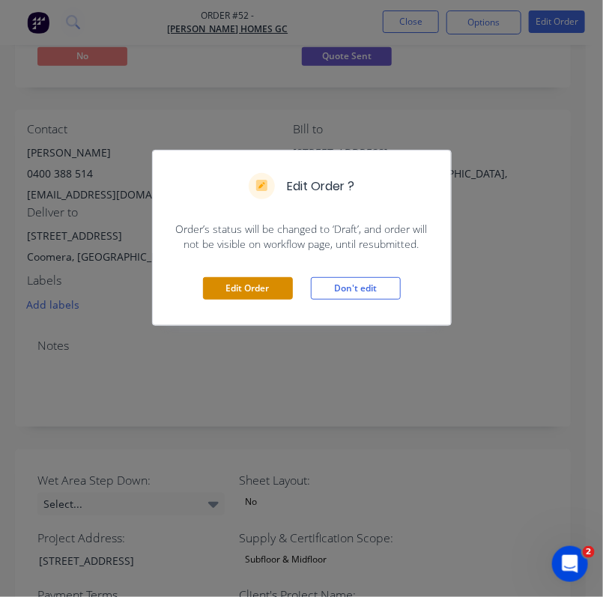
click at [250, 287] on button "Edit Order" at bounding box center [248, 288] width 90 height 22
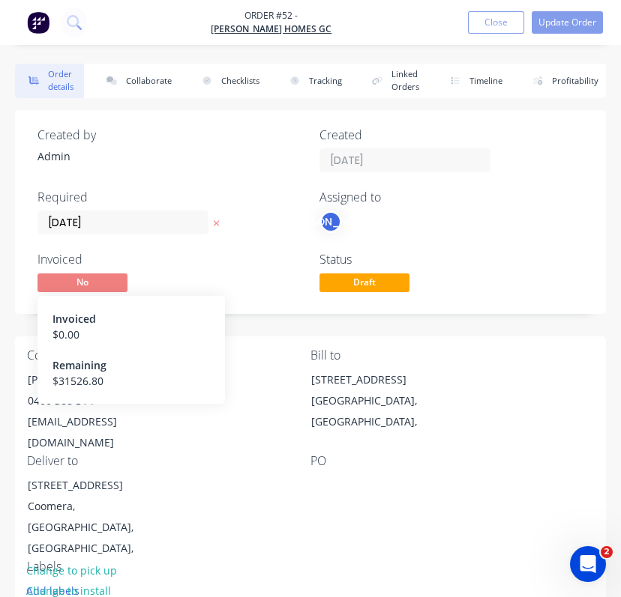
type input "16"
type input "354"
type input "9.0"
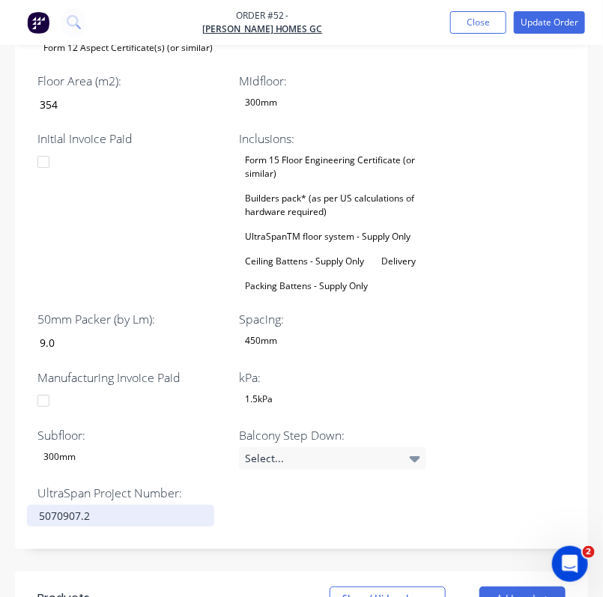
click at [115, 505] on div "5070907.2" at bounding box center [120, 516] width 187 height 22
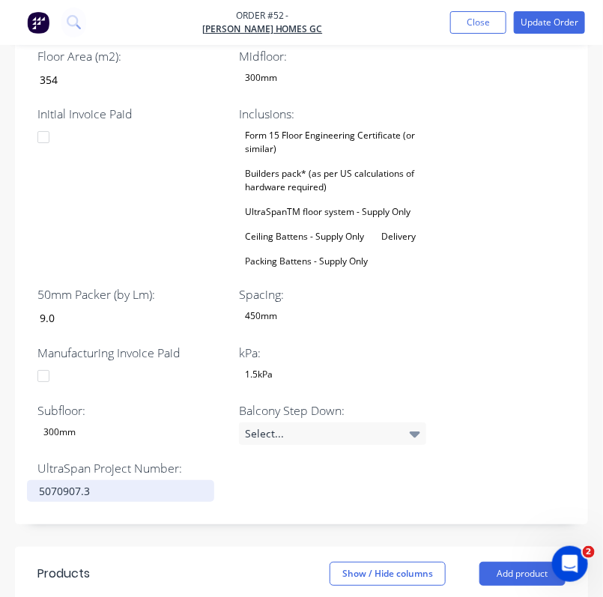
scroll to position [1122, 0]
click at [475, 453] on div "Wet Area Step Down: Select... Sheet Layout: No Project Address: 47 Waddiwong Rd…" at bounding box center [301, 69] width 573 height 911
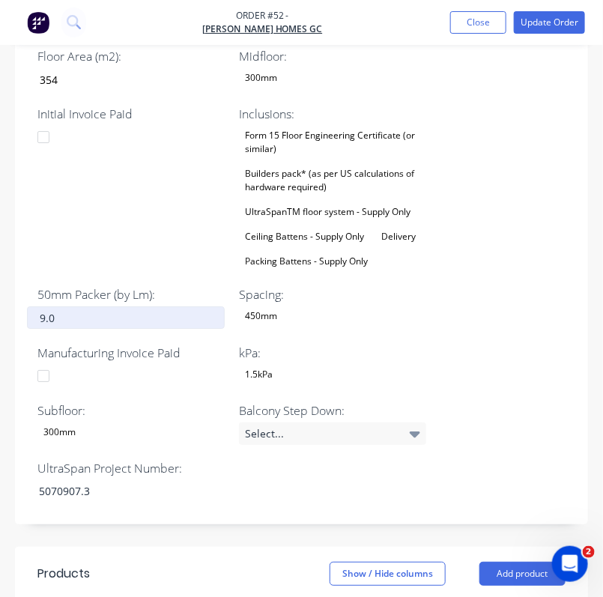
type input "9"
click at [97, 307] on input "9" at bounding box center [126, 318] width 198 height 22
type input "6"
click at [471, 271] on div "Wet Area Step Down: Select... Sheet Layout: No Project Address: 47 Waddiwong Rd…" at bounding box center [301, 69] width 573 height 911
type input "5.0"
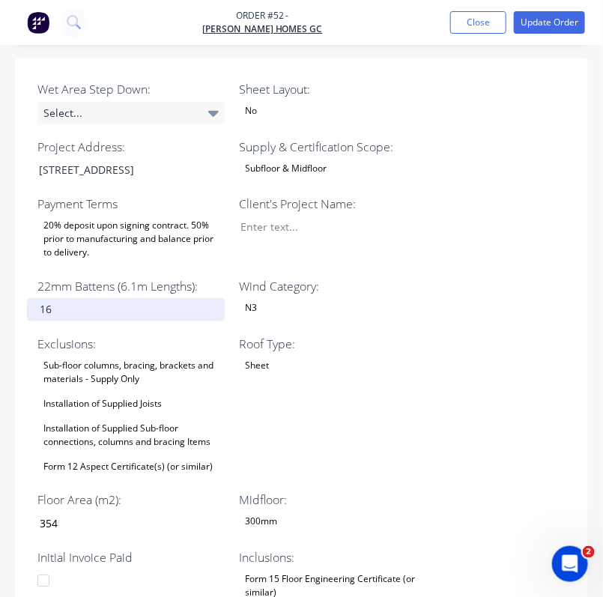
scroll to position [677, 0]
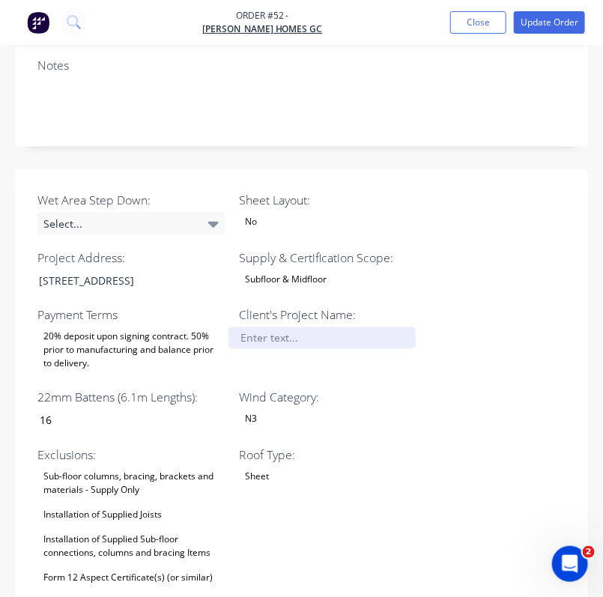
click at [316, 328] on div at bounding box center [322, 339] width 187 height 22
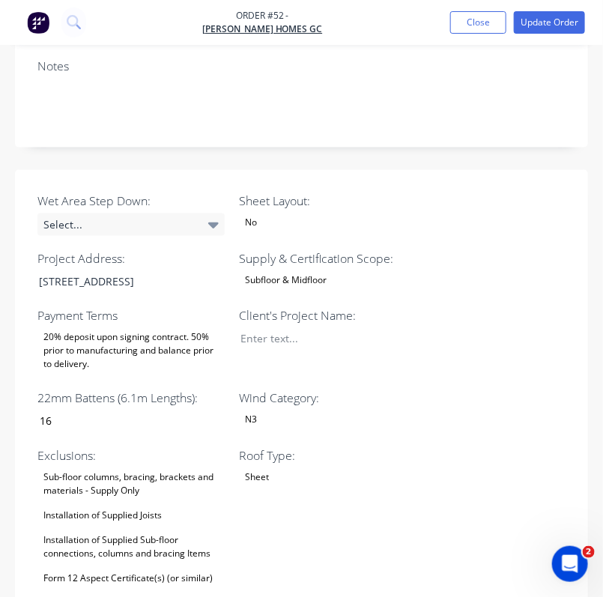
click at [61, 447] on label "Exclusions:" at bounding box center [130, 456] width 187 height 18
click at [294, 328] on div at bounding box center [322, 339] width 187 height 22
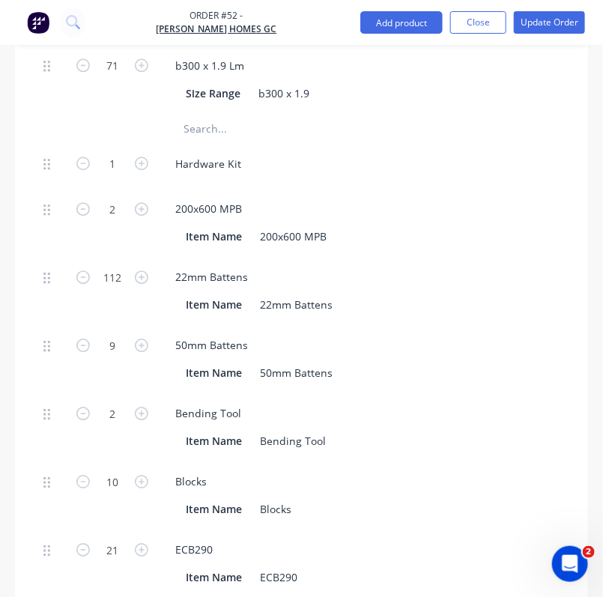
scroll to position [2239, 0]
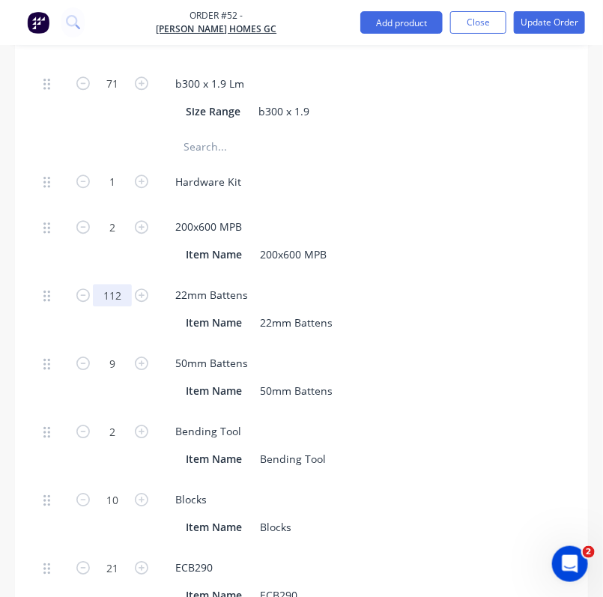
drag, startPoint x: 114, startPoint y: 273, endPoint x: 133, endPoint y: 276, distance: 19.7
click at [114, 284] on input "112" at bounding box center [112, 295] width 39 height 22
type input "91"
click at [510, 284] on div "22mm Battens" at bounding box center [457, 295] width 588 height 22
type input "$910.00"
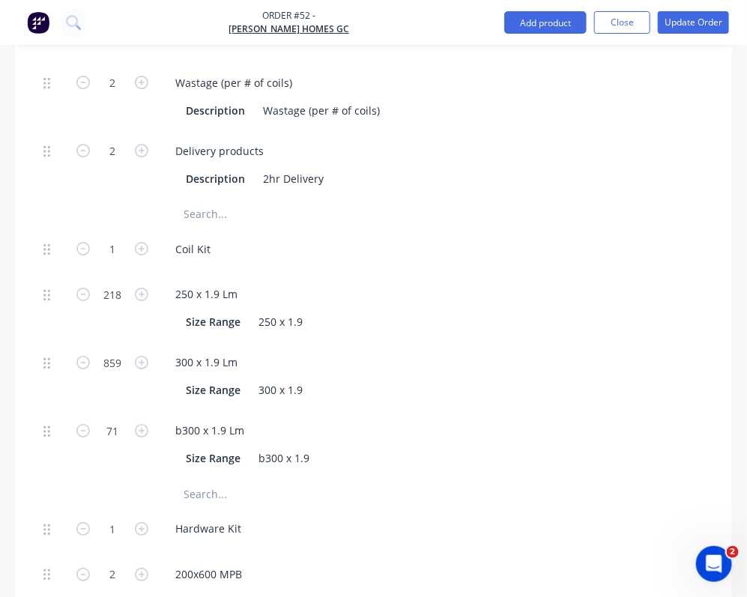
scroll to position [1471, 0]
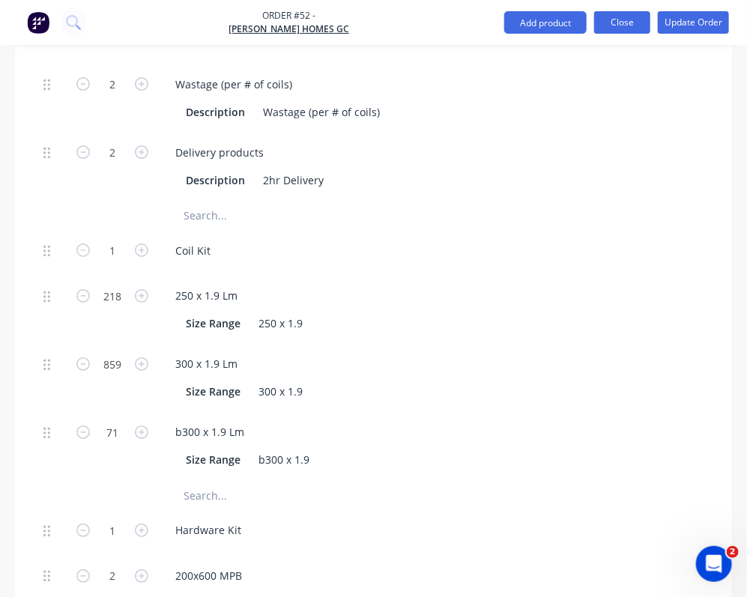
click at [612, 27] on button "Close" at bounding box center [622, 22] width 56 height 22
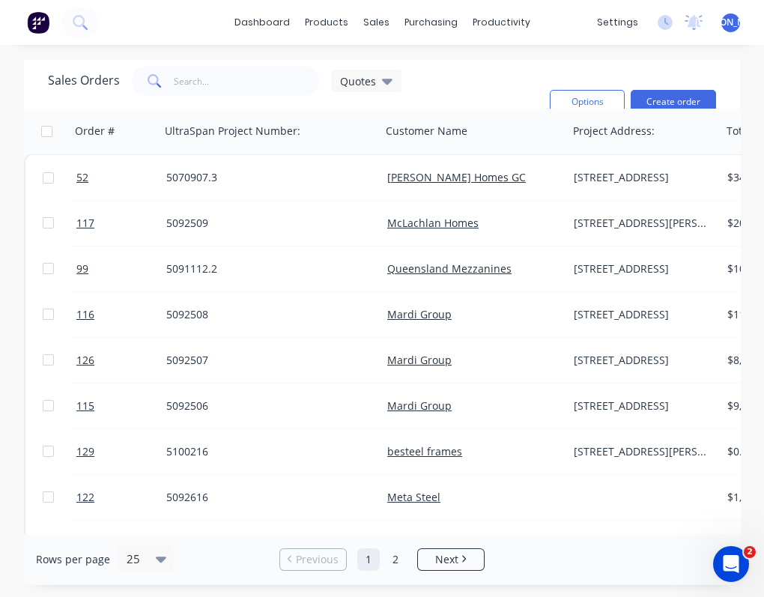
drag, startPoint x: 325, startPoint y: 312, endPoint x: 496, endPoint y: 50, distance: 312.4
click at [325, 311] on div "5092508" at bounding box center [265, 314] width 199 height 15
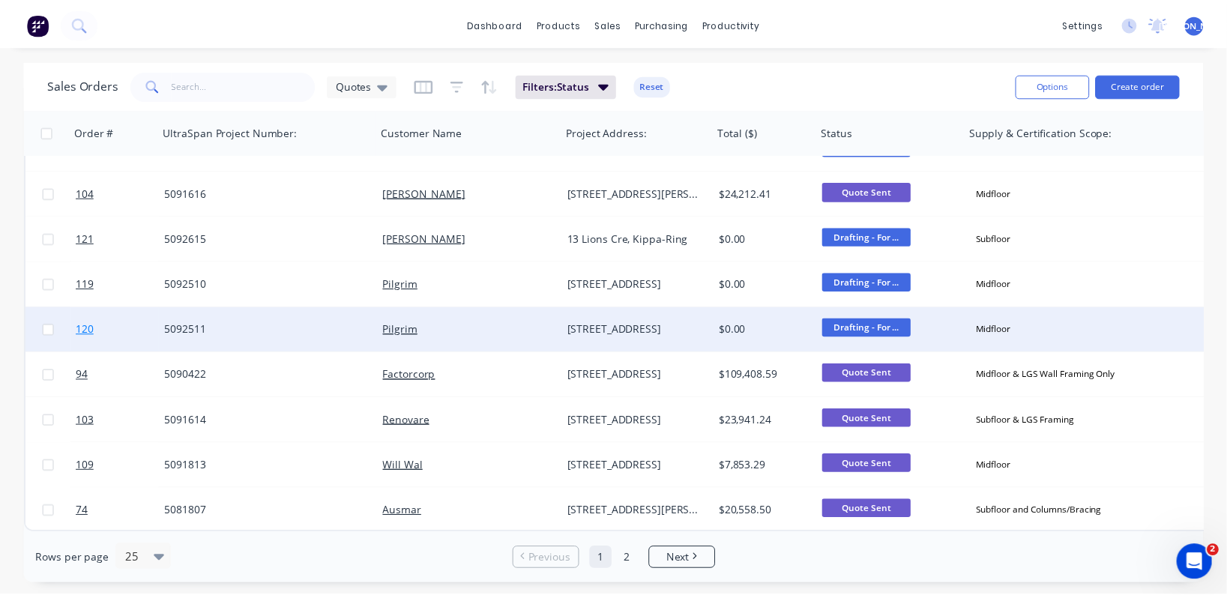
scroll to position [768, 0]
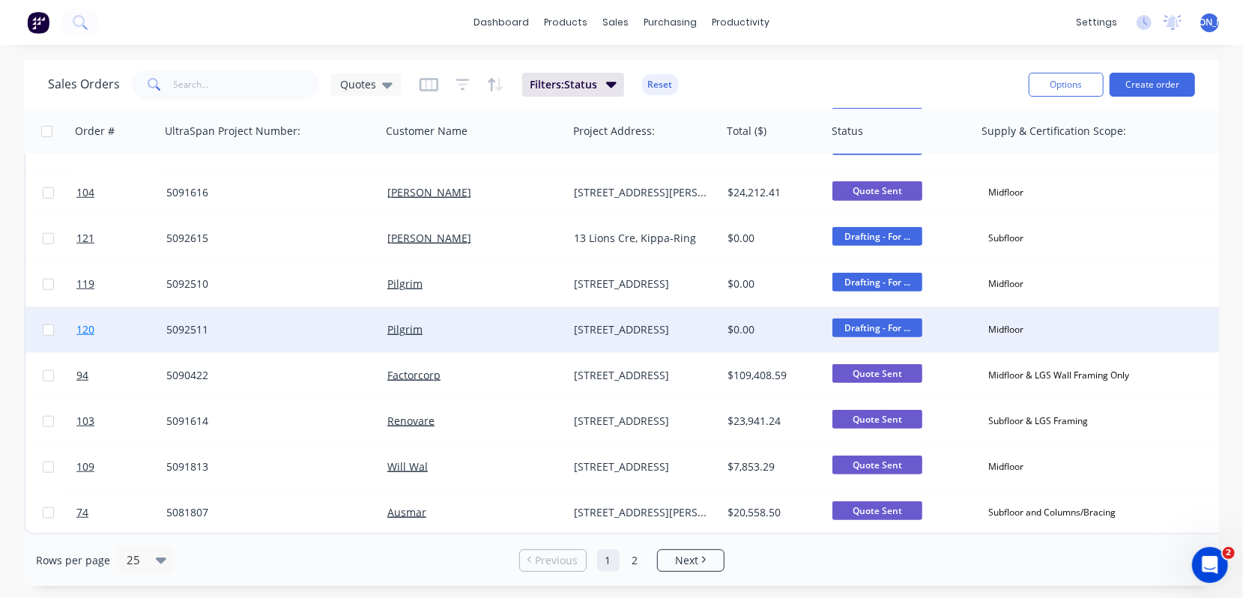
click at [87, 322] on span "120" at bounding box center [85, 329] width 18 height 15
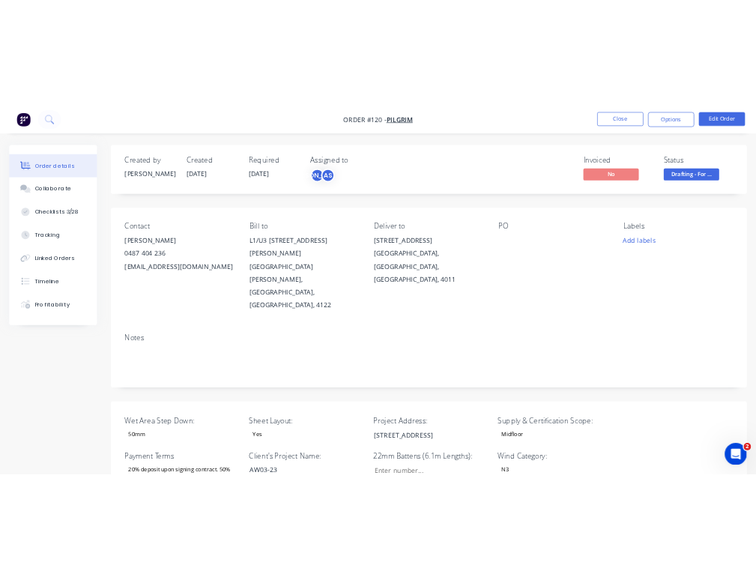
scroll to position [1, 0]
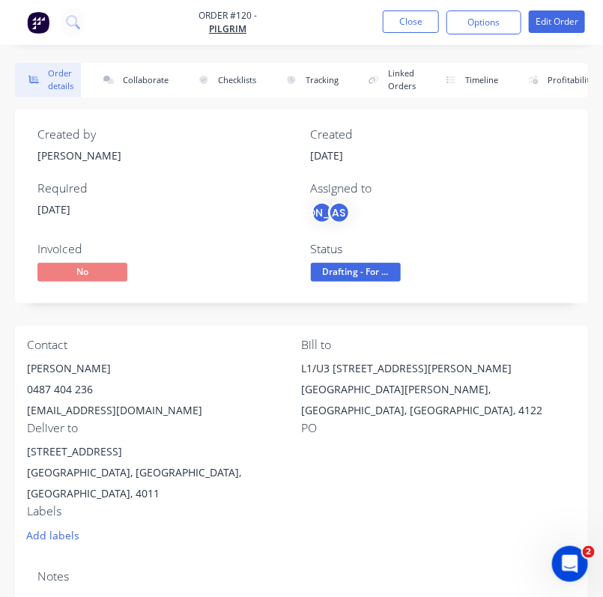
click at [498, 208] on div "JO AS" at bounding box center [439, 213] width 256 height 22
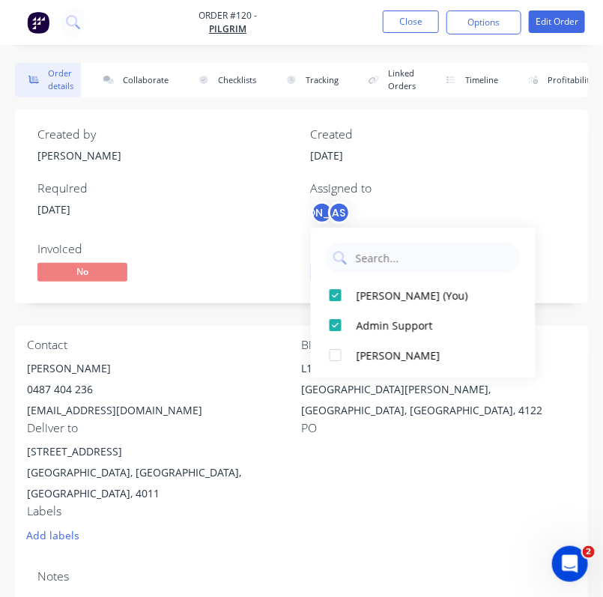
drag, startPoint x: 481, startPoint y: 200, endPoint x: 493, endPoint y: 202, distance: 12.1
click at [481, 200] on div "Assigned to JO AS" at bounding box center [439, 202] width 256 height 43
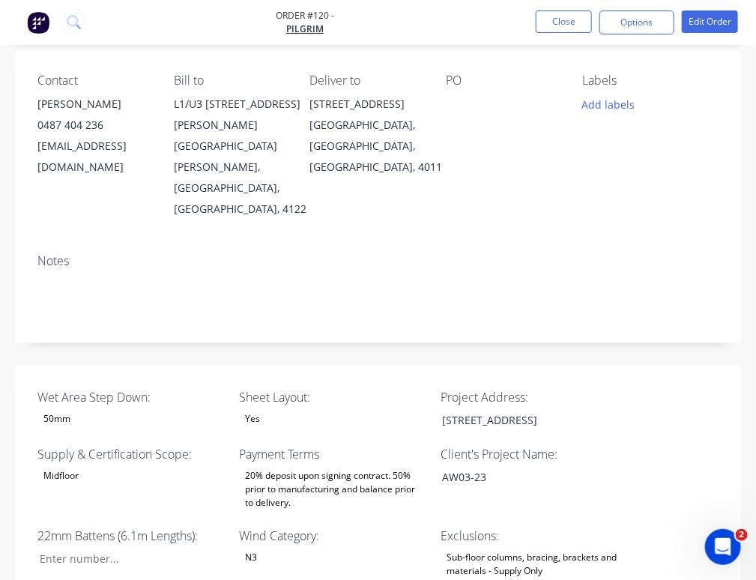
scroll to position [223, 0]
click at [225, 547] on input "Wet Area Step Down:" at bounding box center [126, 558] width 198 height 22
type input "35"
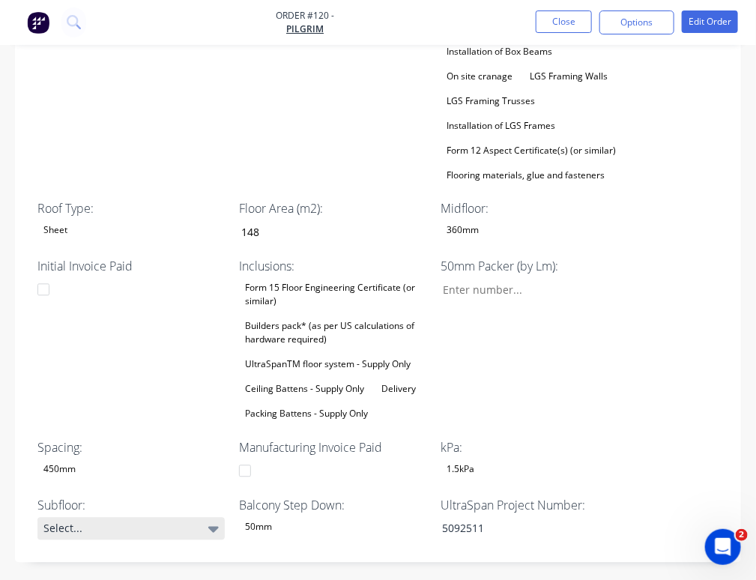
scroll to position [848, 0]
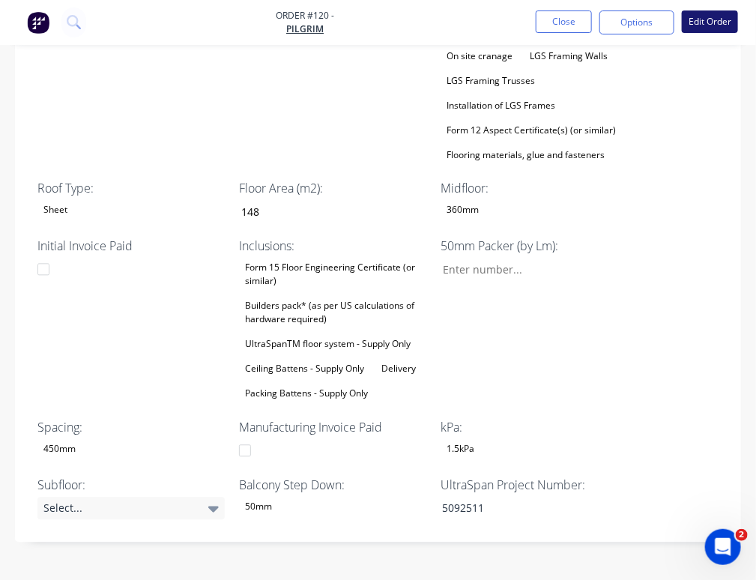
click at [690, 19] on button "Edit Order" at bounding box center [710, 21] width 56 height 22
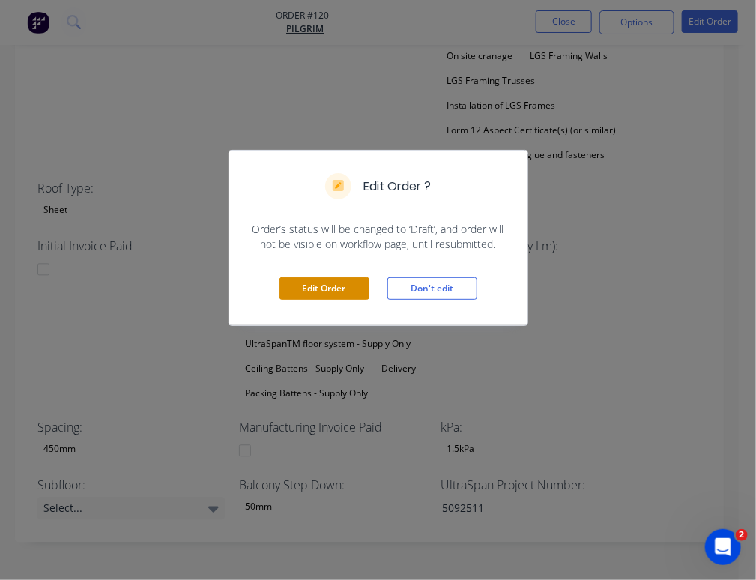
click at [313, 282] on button "Edit Order" at bounding box center [325, 288] width 90 height 22
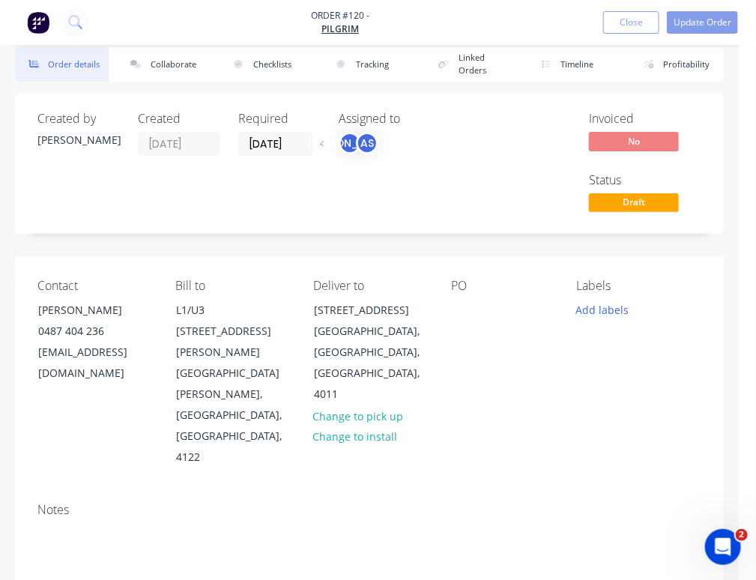
type input "35"
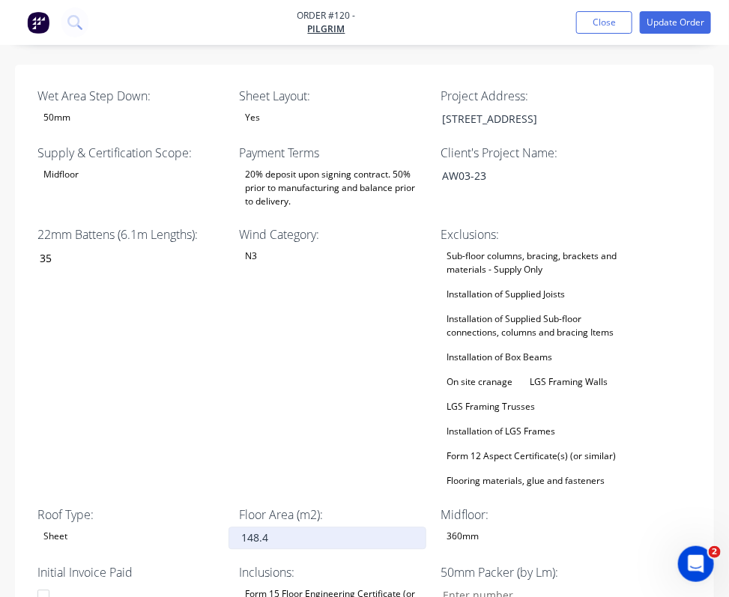
scroll to position [776, 0]
click at [284, 527] on input "148.4" at bounding box center [328, 538] width 198 height 22
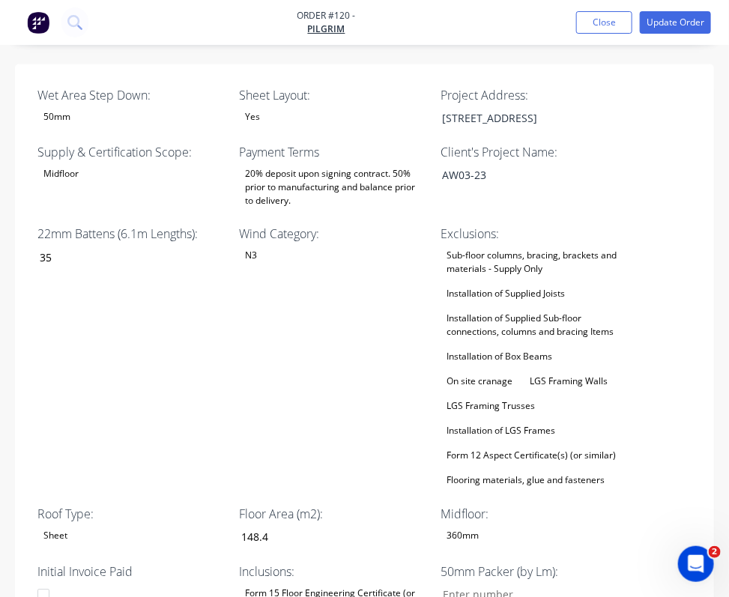
type input "148"
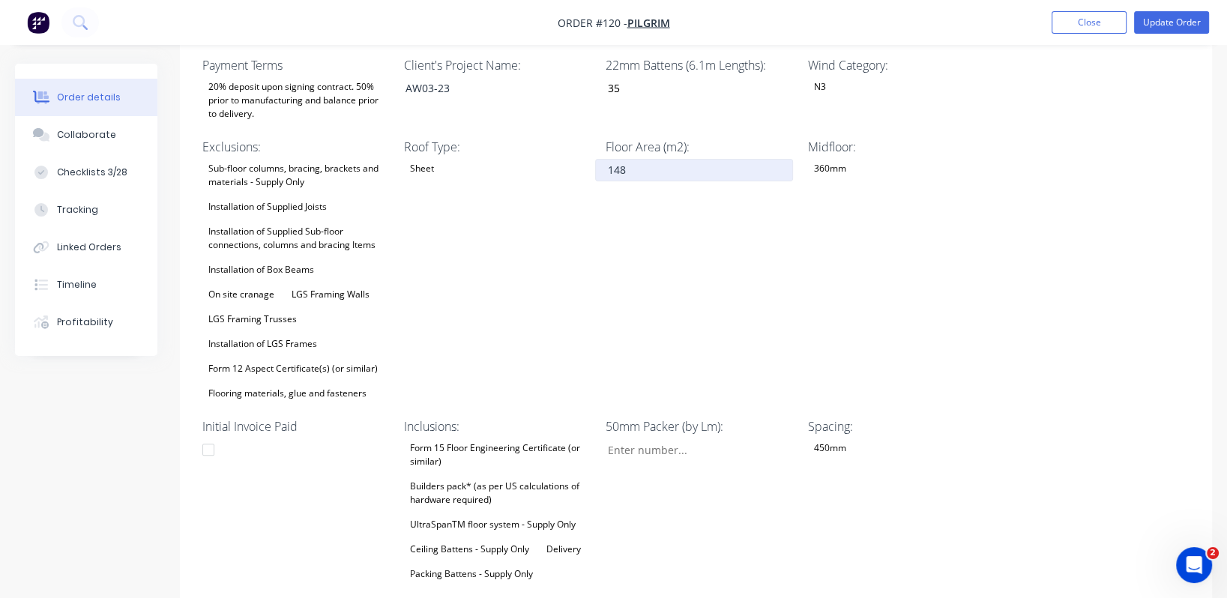
scroll to position [507, 0]
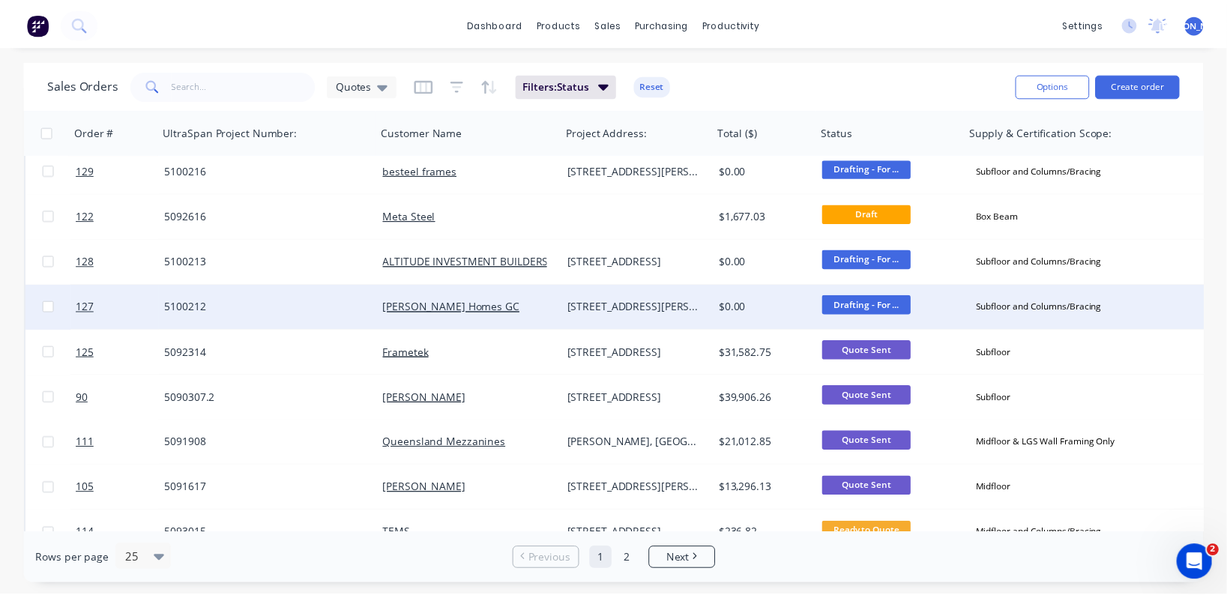
scroll to position [337, 0]
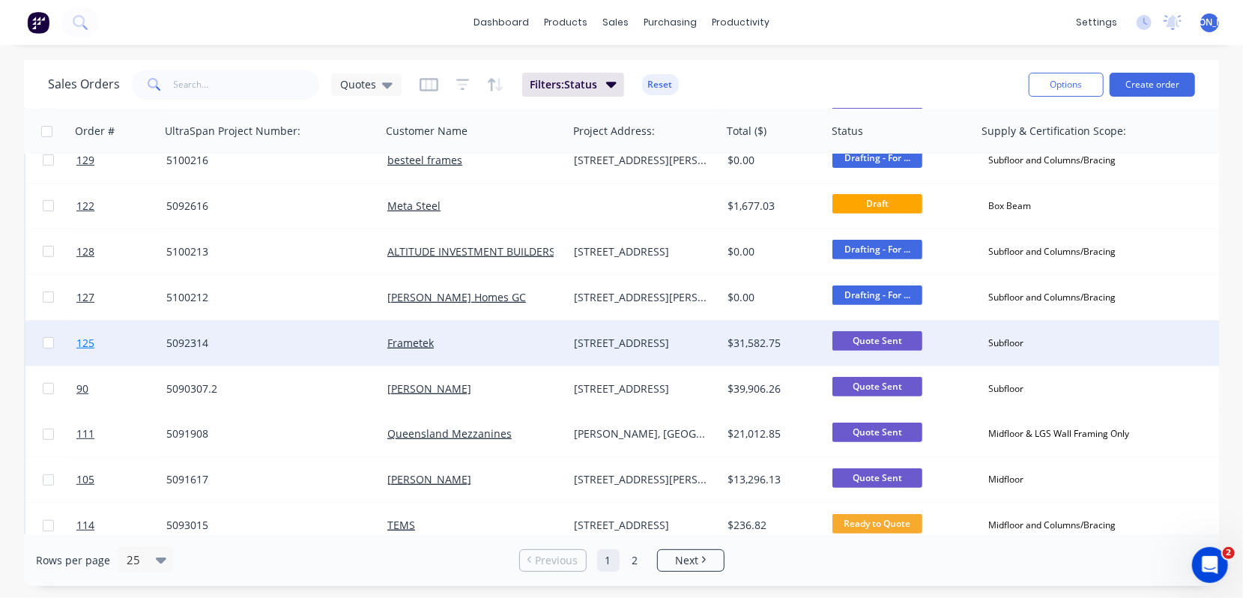
click at [85, 341] on span "125" at bounding box center [85, 343] width 18 height 15
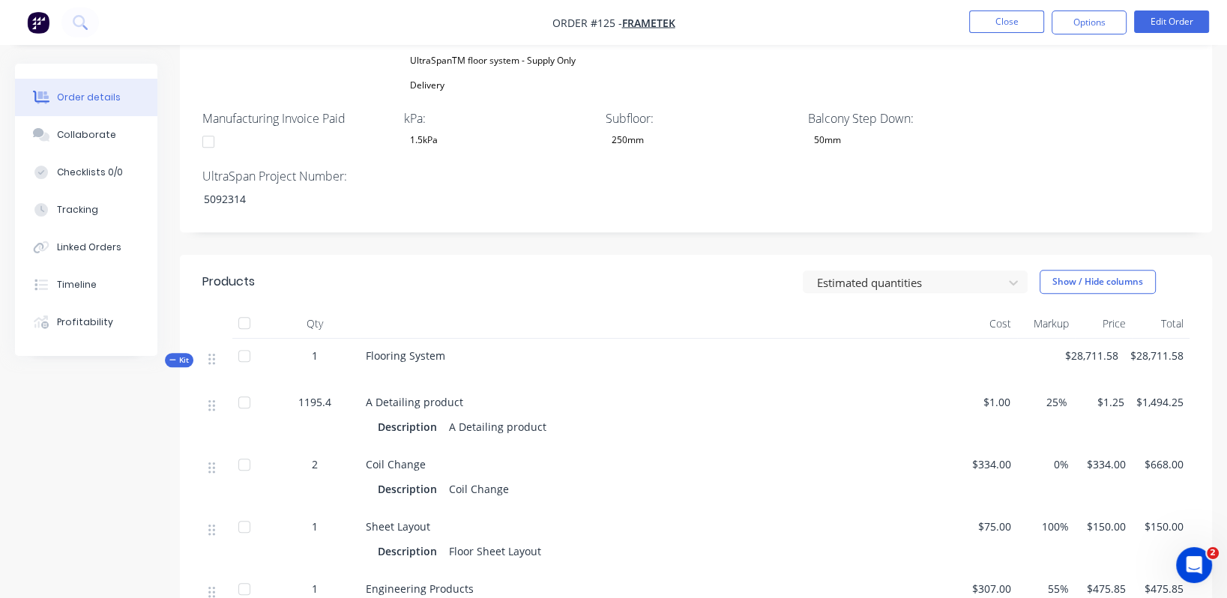
scroll to position [840, 0]
click at [776, 445] on div "Coil Change Description Coil Change" at bounding box center [660, 476] width 600 height 62
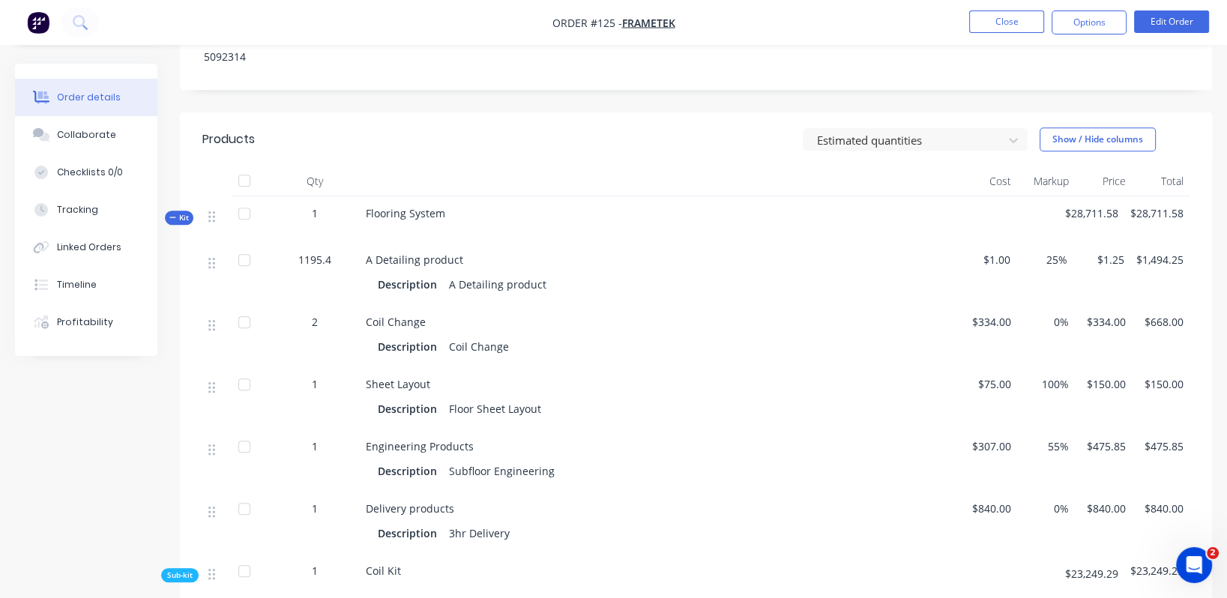
scroll to position [980, 0]
click at [435, 376] on div "Sheet Layout" at bounding box center [660, 384] width 588 height 16
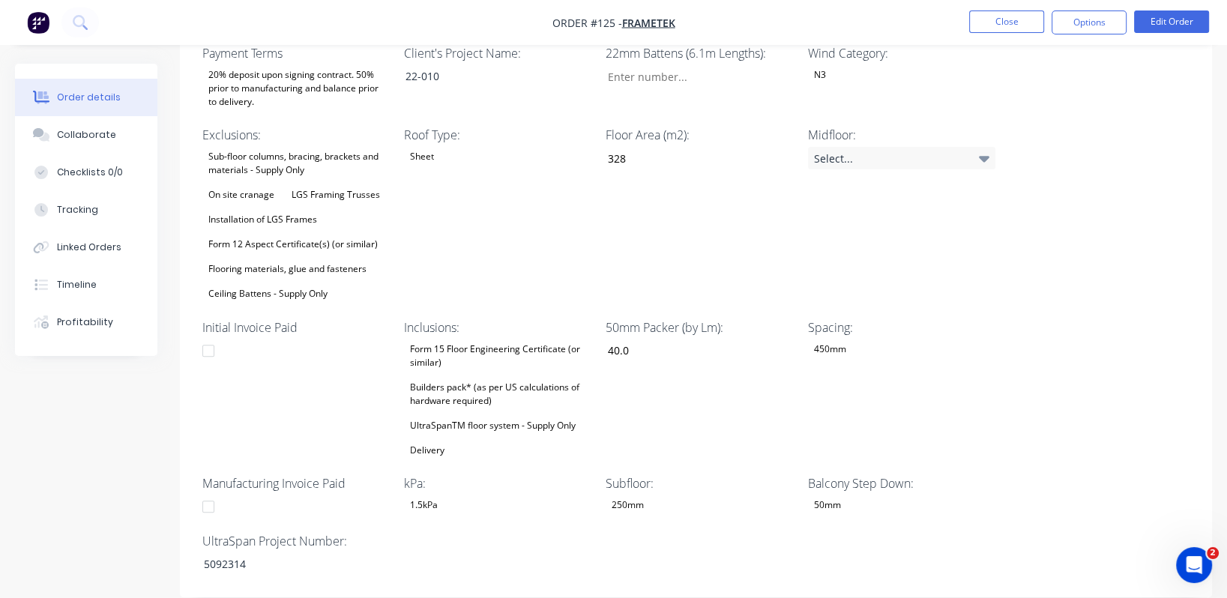
scroll to position [477, 0]
